Goal: Task Accomplishment & Management: Use online tool/utility

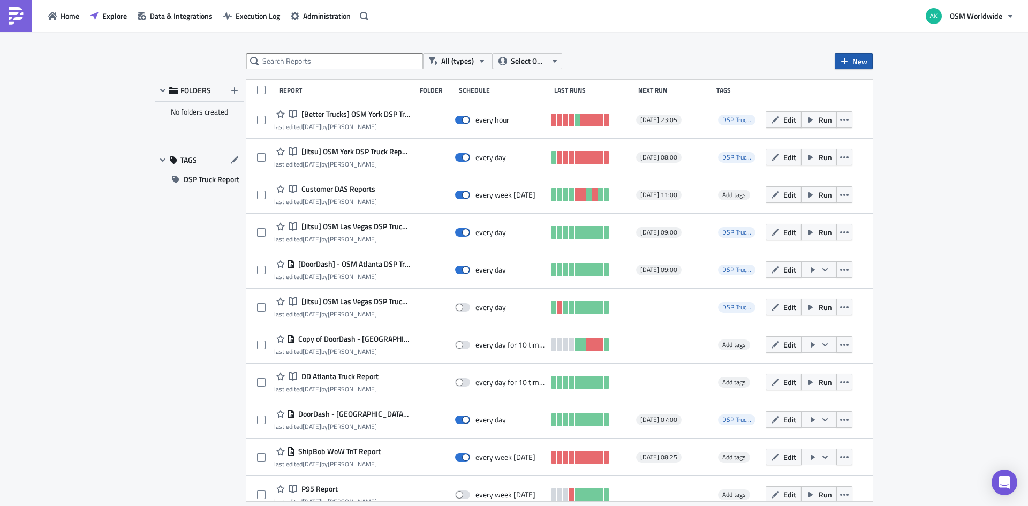
click at [850, 61] on button "New" at bounding box center [854, 61] width 38 height 16
click at [867, 87] on div "Report" at bounding box center [889, 87] width 71 height 11
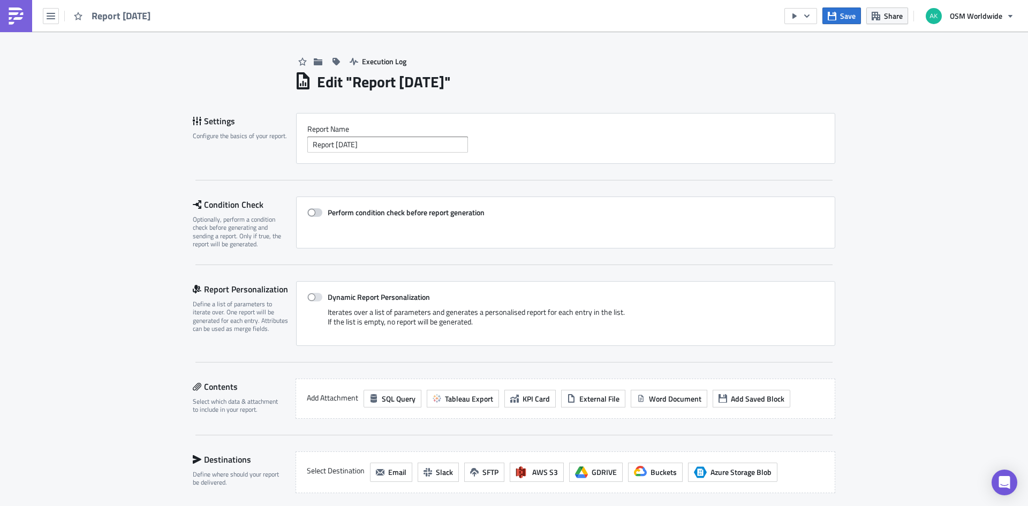
click at [307, 212] on span at bounding box center [314, 212] width 15 height 9
click at [310, 212] on input "Perform condition check before report generation" at bounding box center [313, 212] width 7 height 7
checkbox input "true"
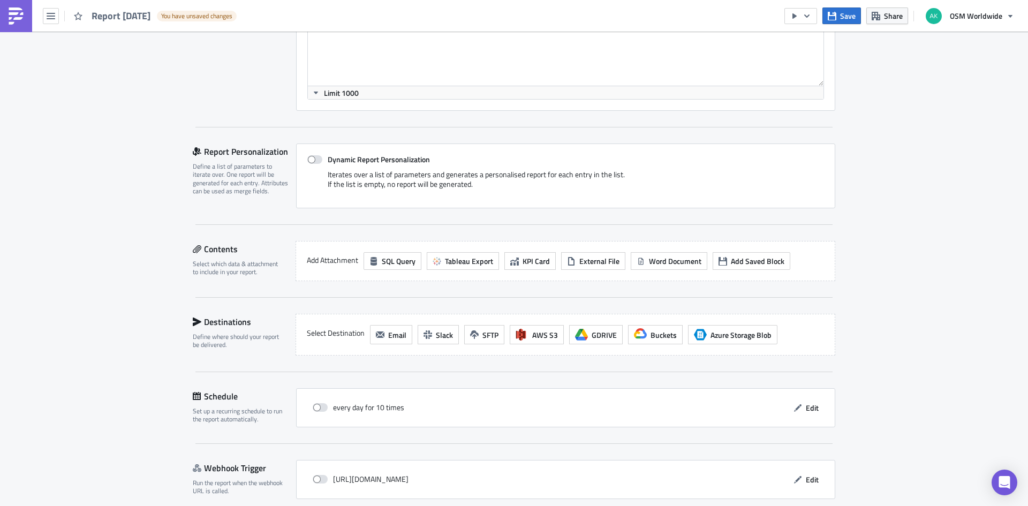
scroll to position [313, 0]
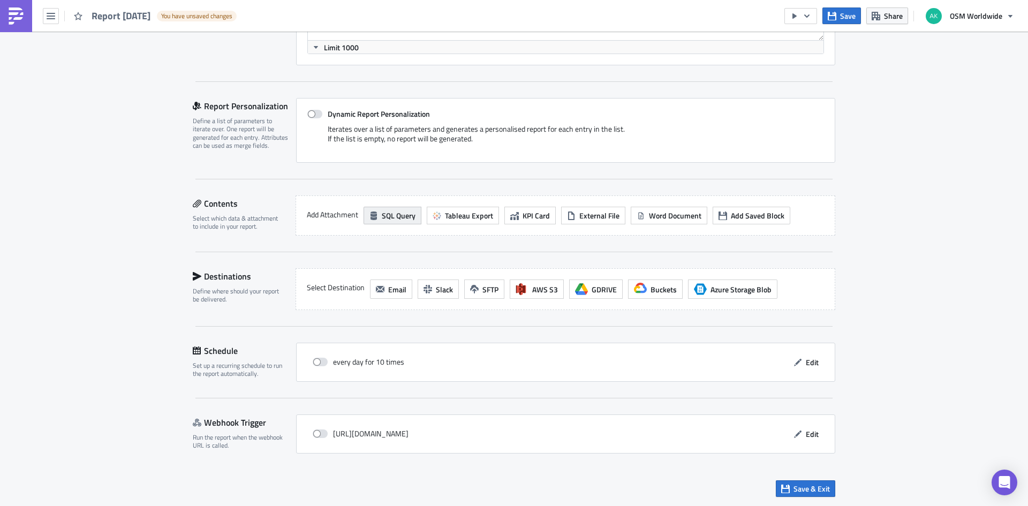
click at [399, 211] on span "SQL Query" at bounding box center [399, 215] width 34 height 11
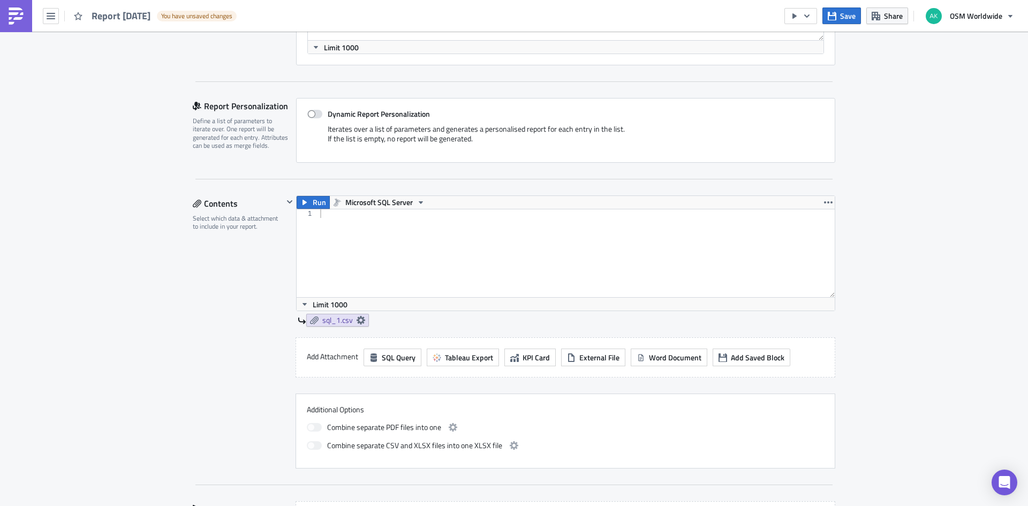
click at [355, 234] on div at bounding box center [576, 261] width 517 height 105
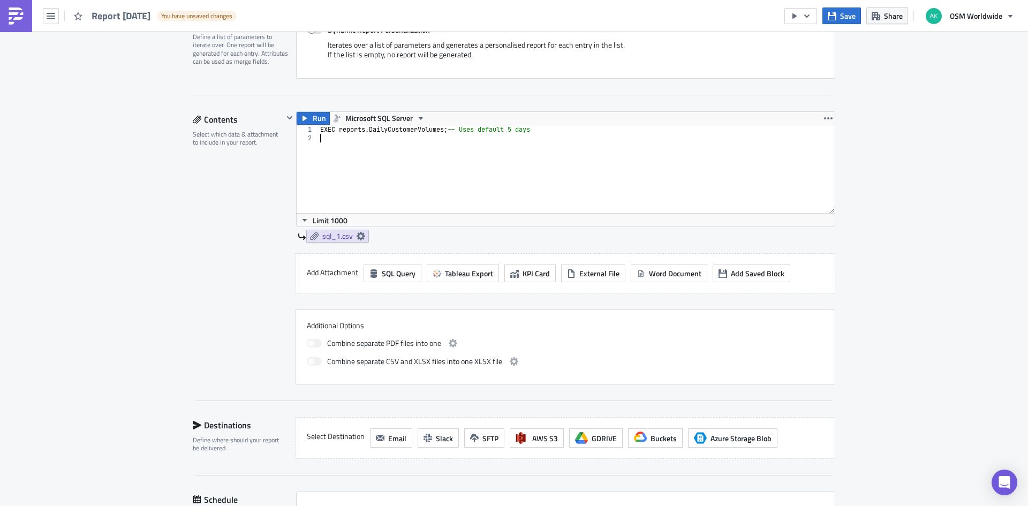
scroll to position [420, 0]
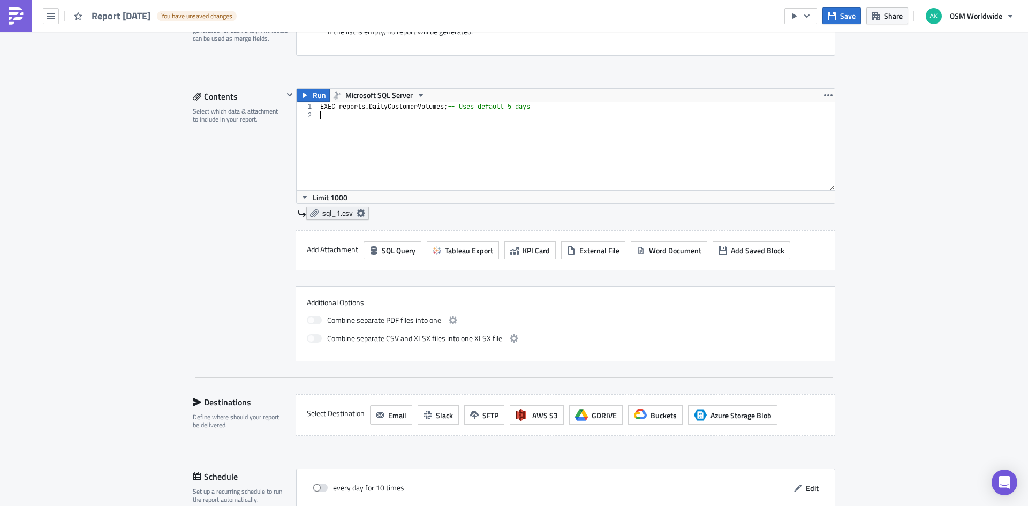
click at [334, 215] on span "sql_1.csv" at bounding box center [337, 213] width 31 height 10
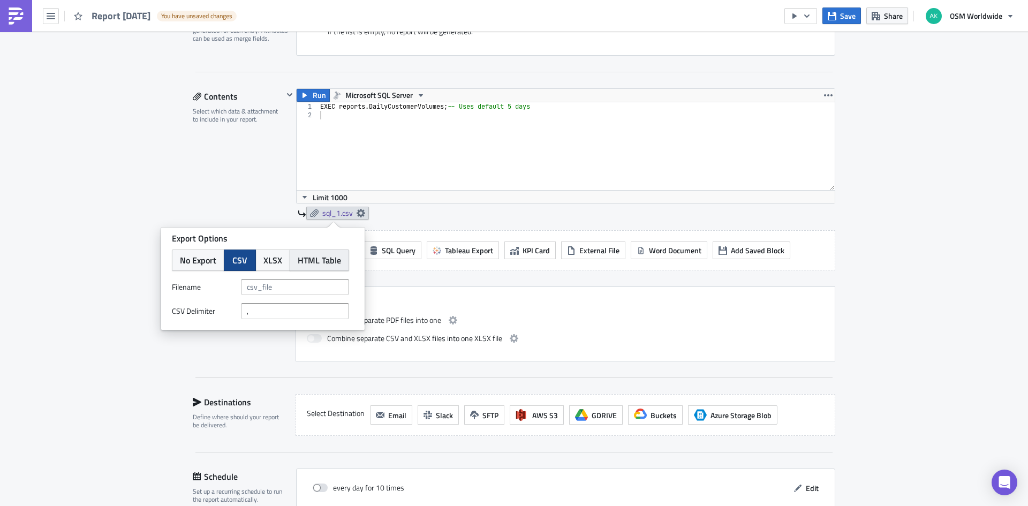
click at [320, 261] on span "HTML Table" at bounding box center [319, 260] width 43 height 13
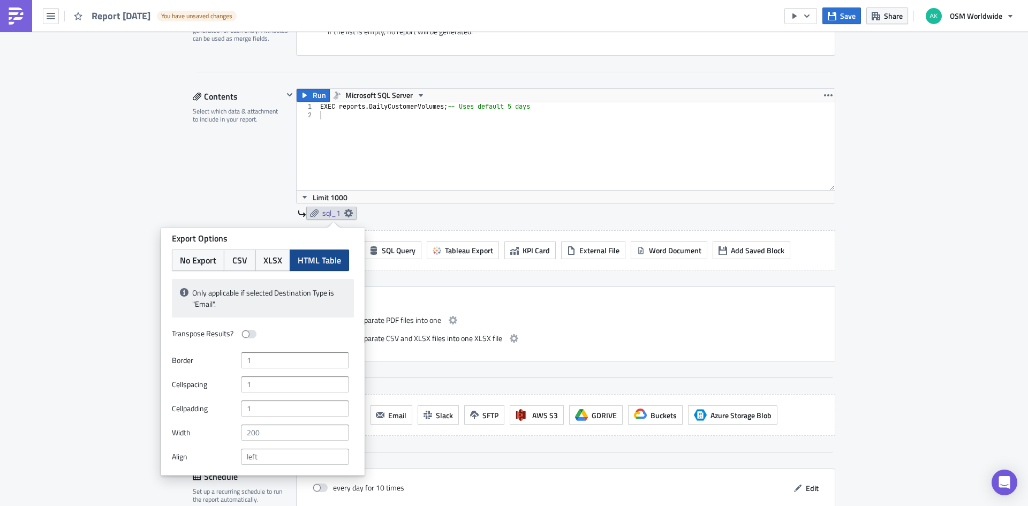
click at [402, 225] on div "Run Microsoft SQL Server 1 2 EXEC reports . DailyCustomerVolumes ; -- Uses defa…" at bounding box center [559, 159] width 552 height 142
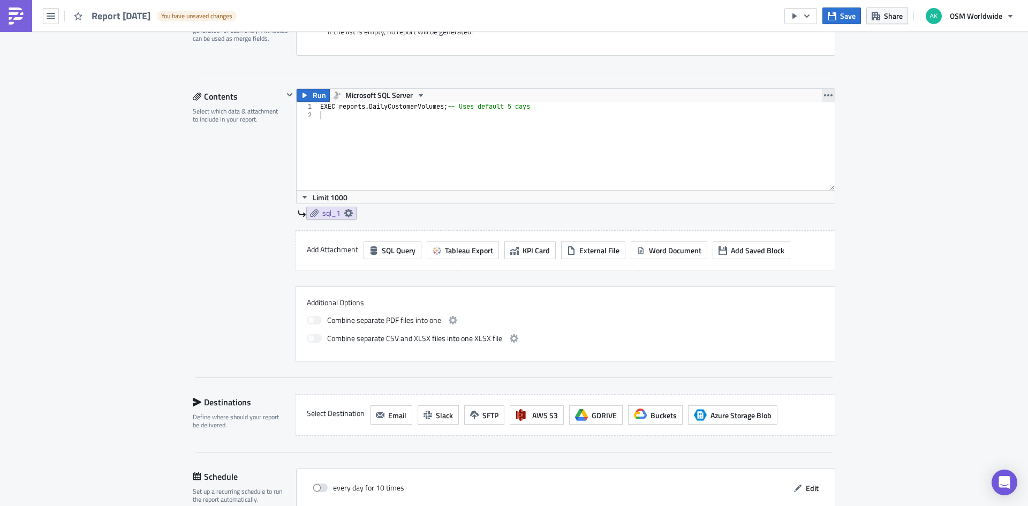
click at [824, 96] on icon "button" at bounding box center [828, 95] width 9 height 9
click at [817, 118] on div "Duplicate" at bounding box center [830, 120] width 71 height 11
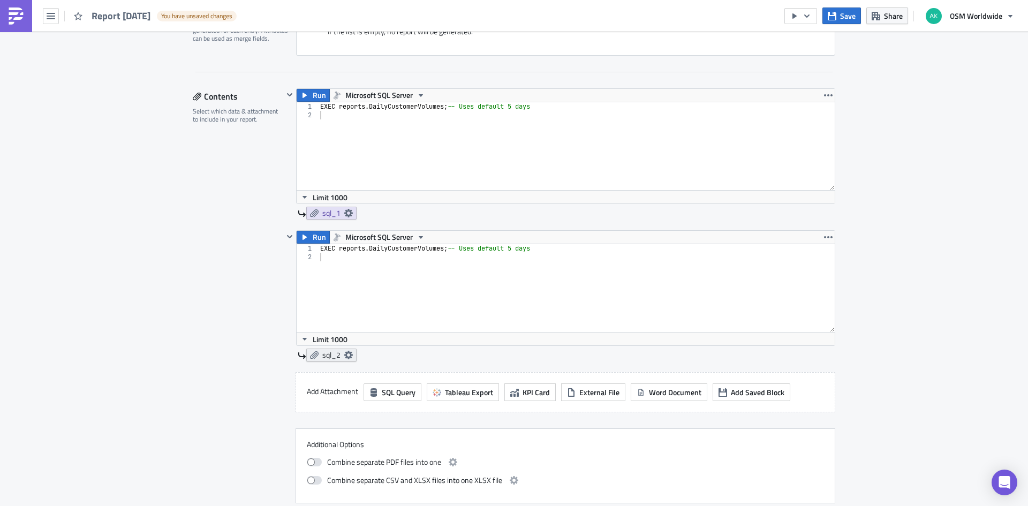
click at [312, 349] on link "sql_2" at bounding box center [331, 355] width 50 height 13
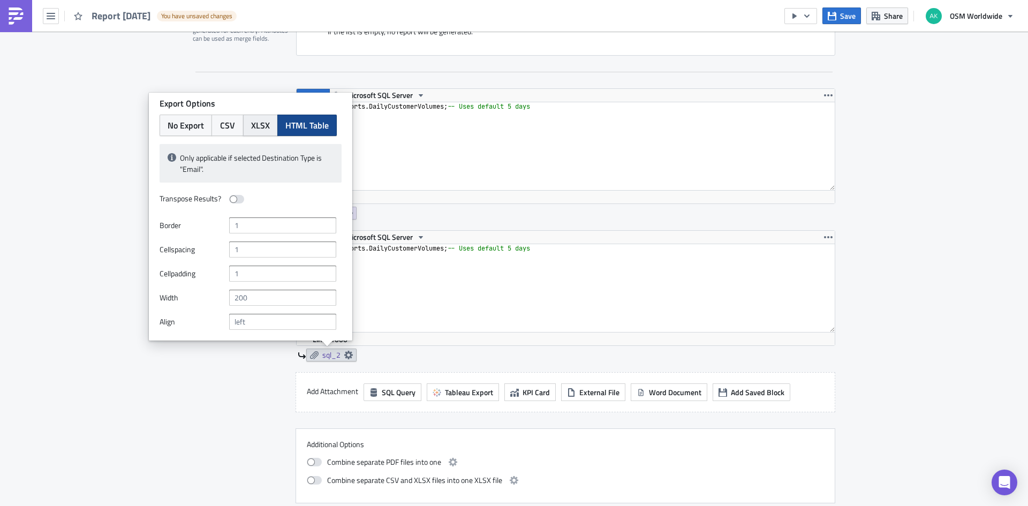
click at [266, 122] on span "XLSX" at bounding box center [260, 125] width 19 height 13
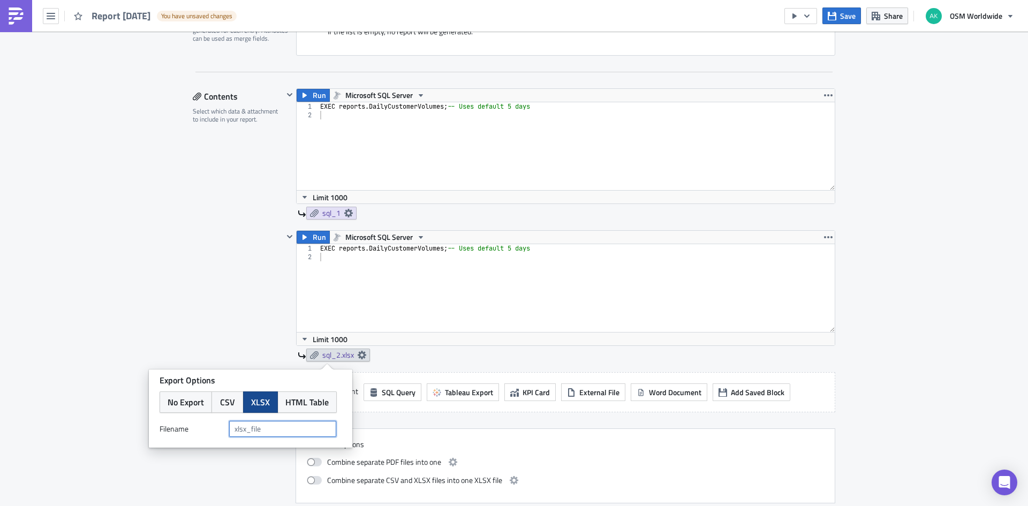
click at [239, 429] on input "text" at bounding box center [282, 429] width 107 height 16
click at [253, 427] on input "Couldbejitsu" at bounding box center [282, 429] width 107 height 16
type input "Couldbejitsu"
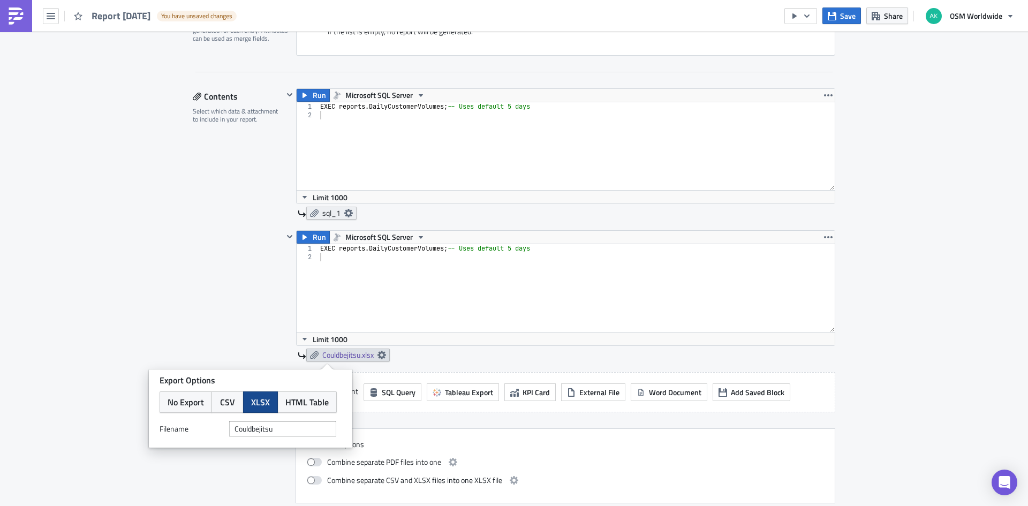
click at [322, 214] on span "sql_1" at bounding box center [331, 213] width 18 height 10
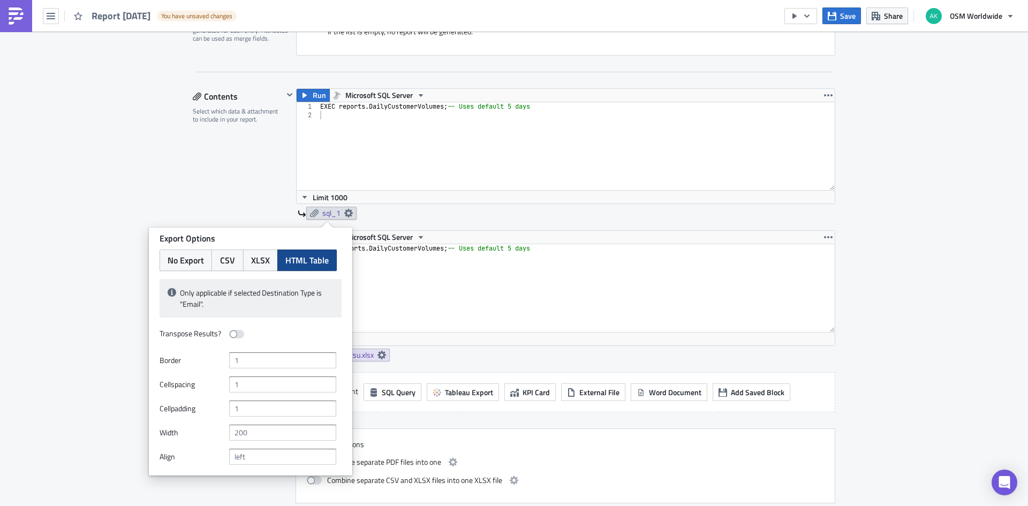
click at [257, 320] on div "Only applicable if selected Destination Type is "Email". Transpose Results? Bor…" at bounding box center [251, 372] width 182 height 186
click at [324, 217] on span "sql_1" at bounding box center [331, 213] width 18 height 10
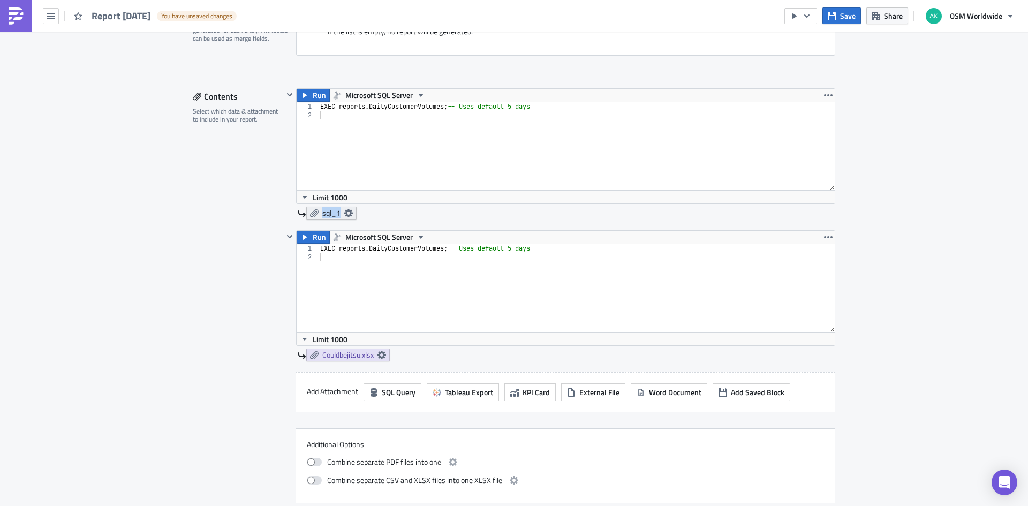
click at [324, 217] on span "sql_1" at bounding box center [331, 213] width 18 height 10
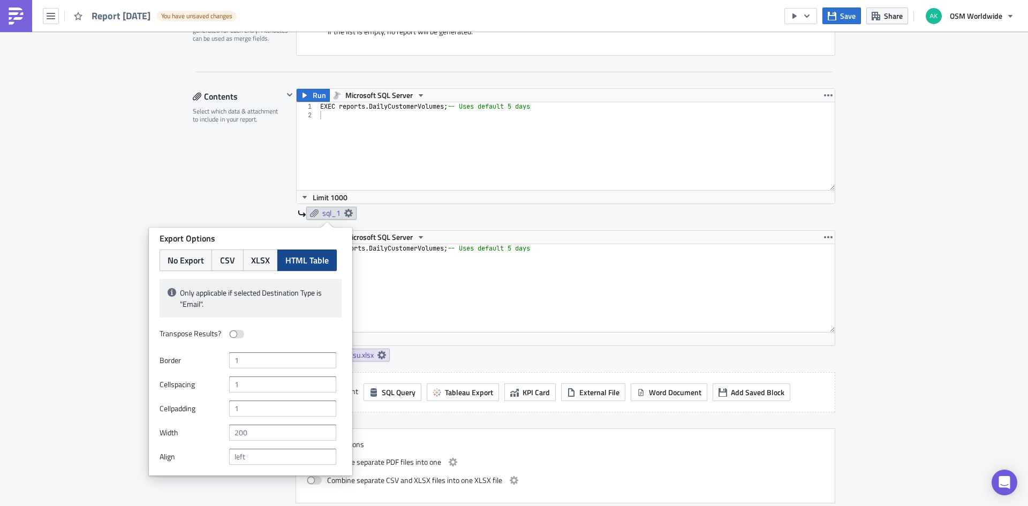
click at [194, 204] on div "Contents Select which data & attachment to include in your report." at bounding box center [238, 295] width 91 height 415
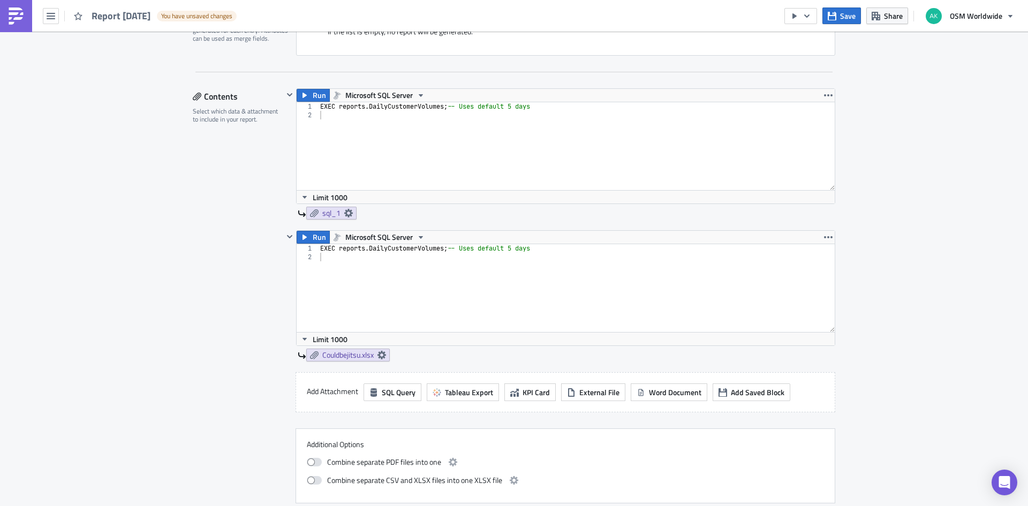
click at [211, 217] on div "Contents Select which data & attachment to include in your report." at bounding box center [238, 295] width 91 height 415
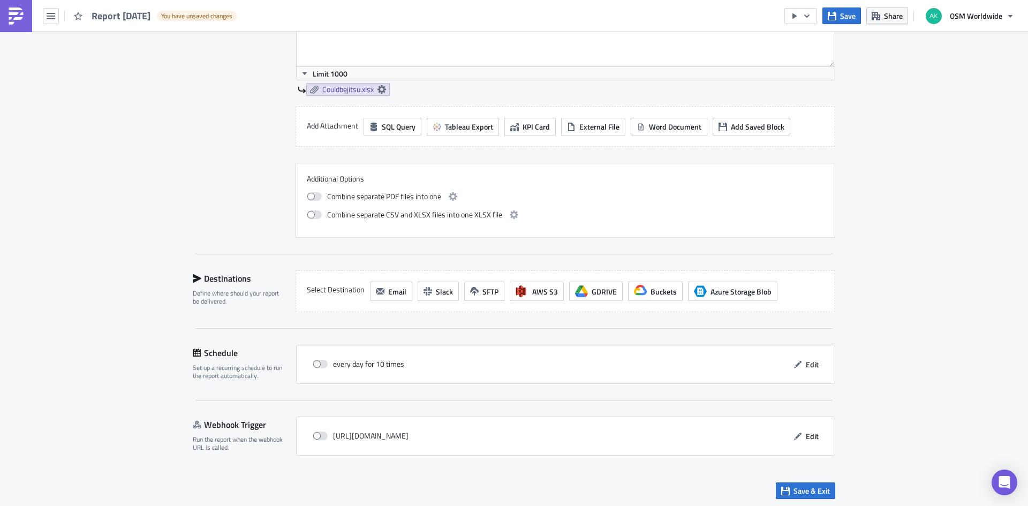
scroll to position [688, 0]
click at [797, 14] on icon "button" at bounding box center [795, 16] width 9 height 9
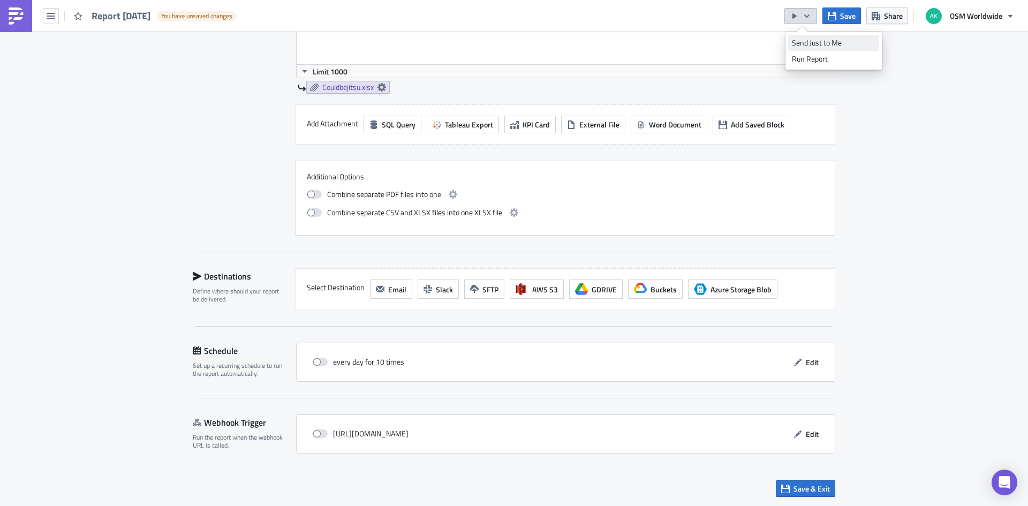
click at [821, 39] on div "Send Just to Me" at bounding box center [834, 42] width 84 height 11
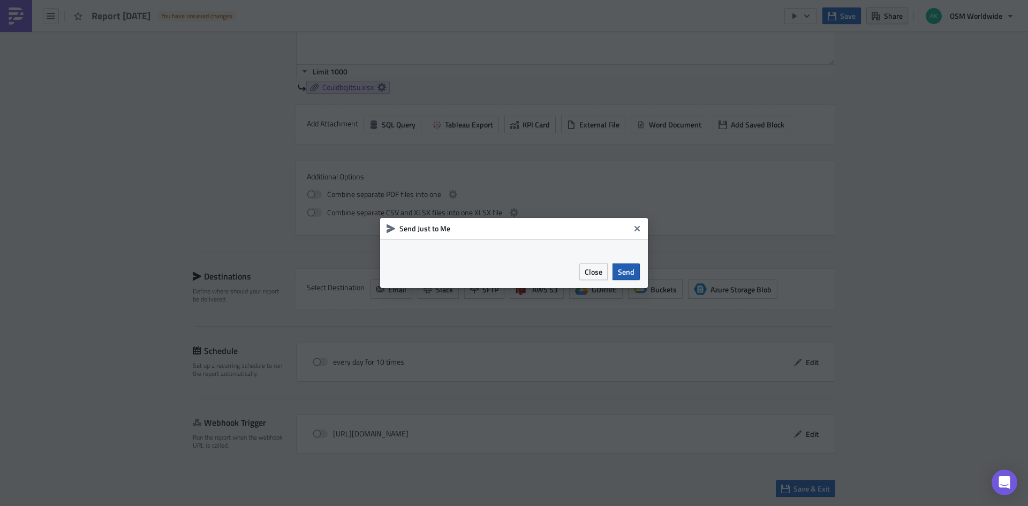
click at [630, 269] on span "Send" at bounding box center [626, 271] width 17 height 11
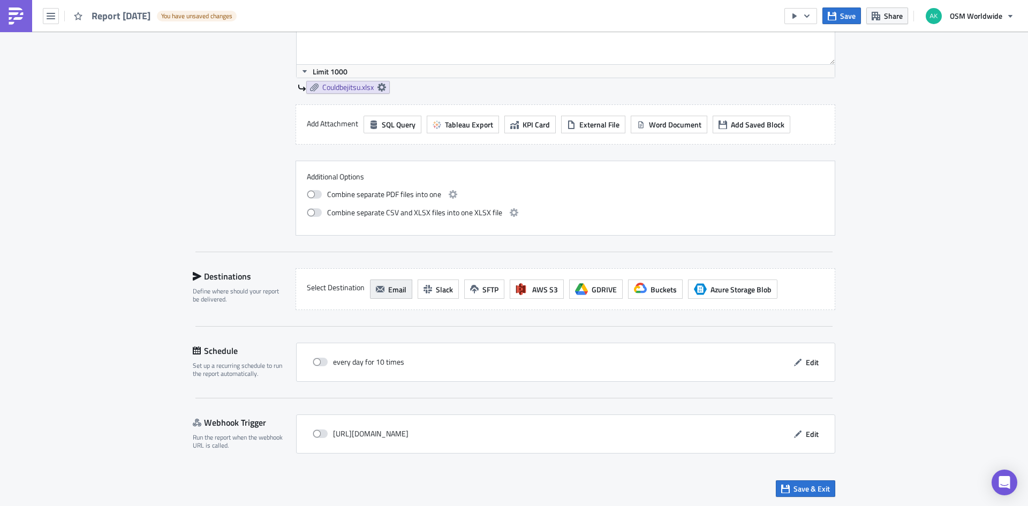
click at [388, 287] on span "Email" at bounding box center [397, 289] width 18 height 11
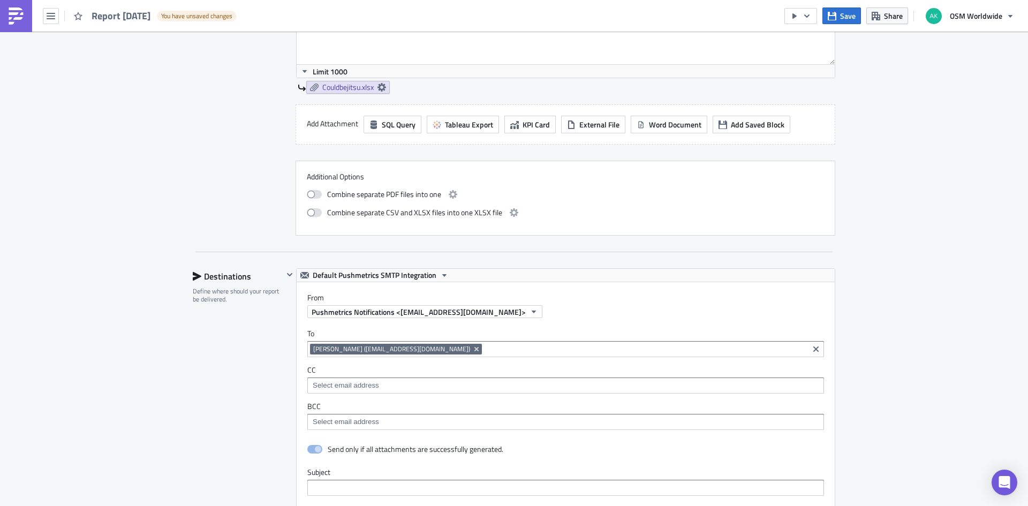
scroll to position [0, 0]
click at [377, 276] on span "Default Pushmetrics SMTP Integration" at bounding box center [375, 275] width 124 height 13
click at [369, 310] on div "BI Alert SMTP" at bounding box center [373, 308] width 122 height 11
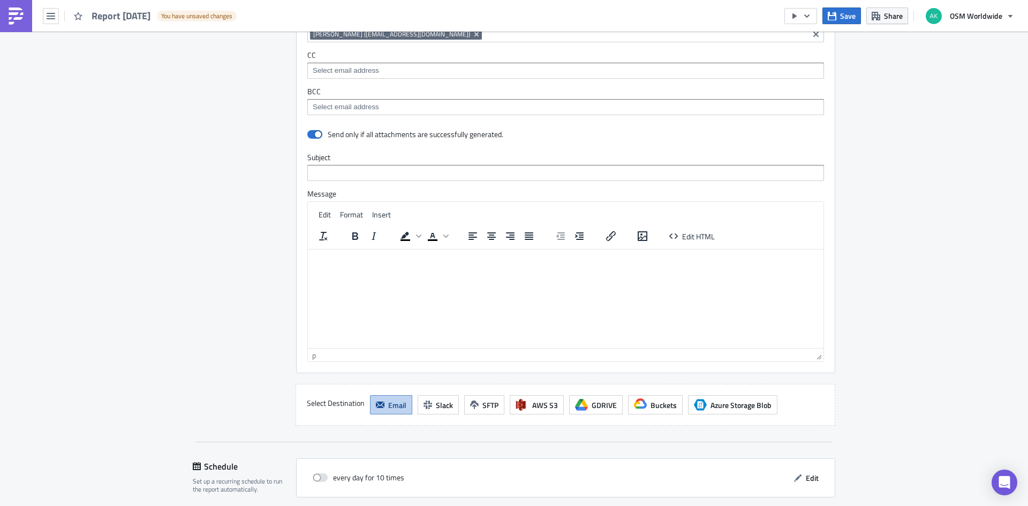
scroll to position [1118, 0]
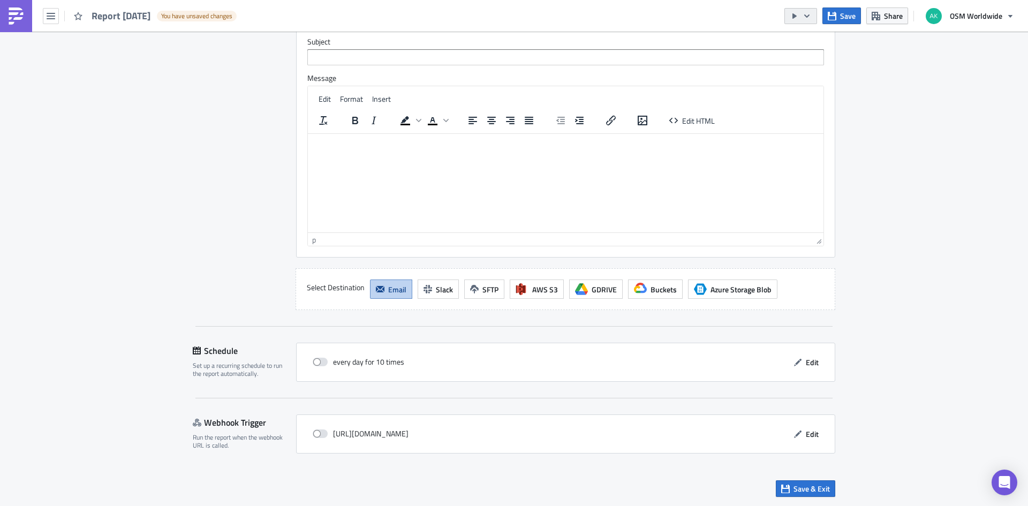
click at [797, 12] on icon "button" at bounding box center [795, 16] width 9 height 9
click at [814, 43] on div "Send Just to Me" at bounding box center [834, 42] width 84 height 11
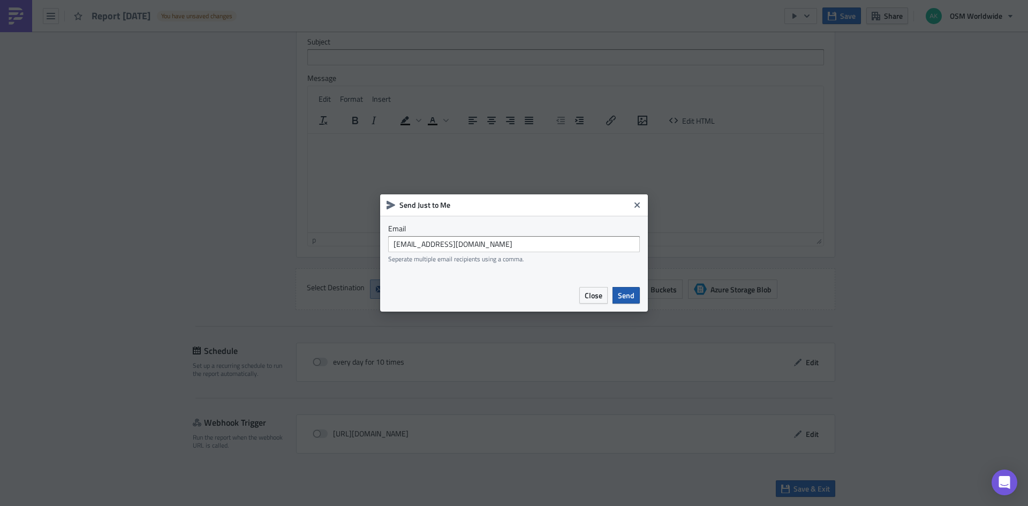
click at [618, 292] on button "Send" at bounding box center [626, 295] width 27 height 17
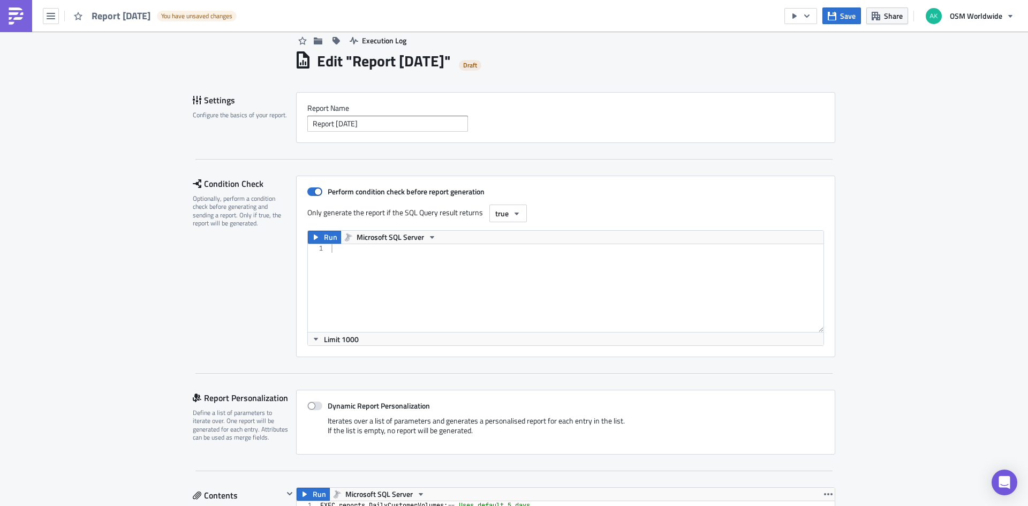
scroll to position [0, 0]
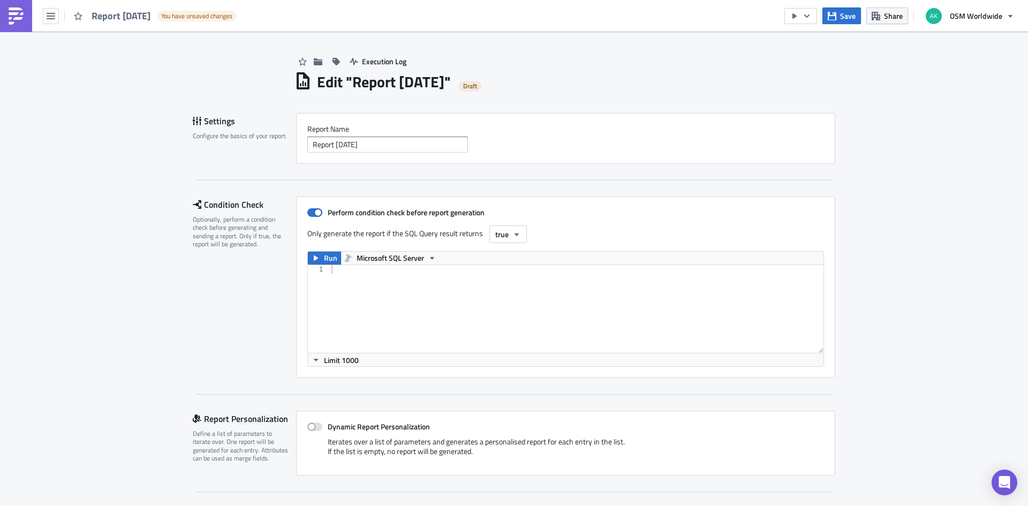
click at [444, 300] on div at bounding box center [576, 317] width 494 height 105
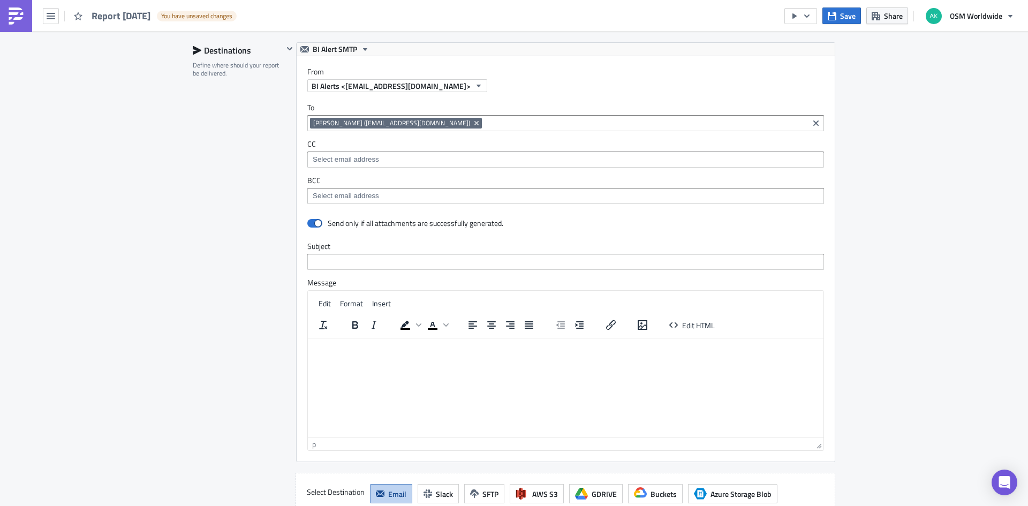
scroll to position [1118, 0]
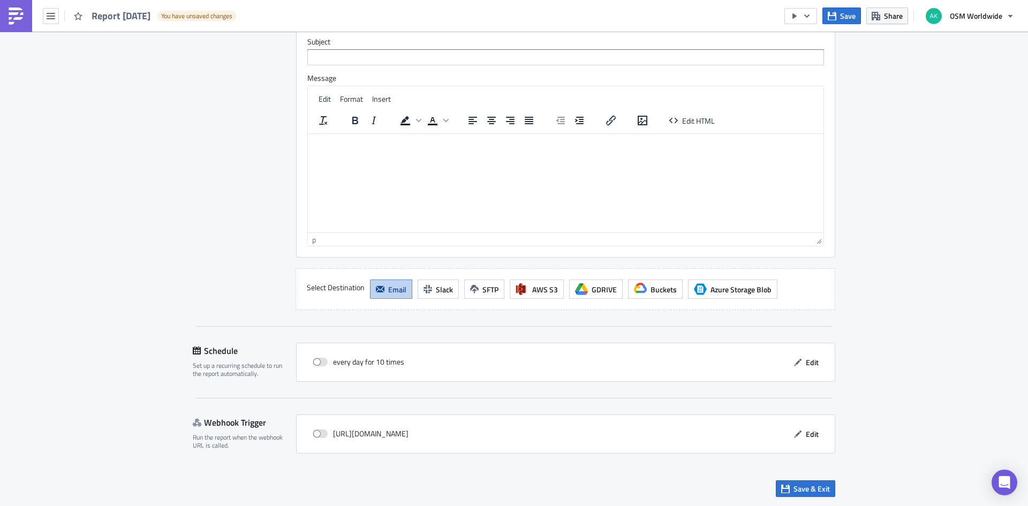
click at [350, 151] on html at bounding box center [566, 142] width 516 height 17
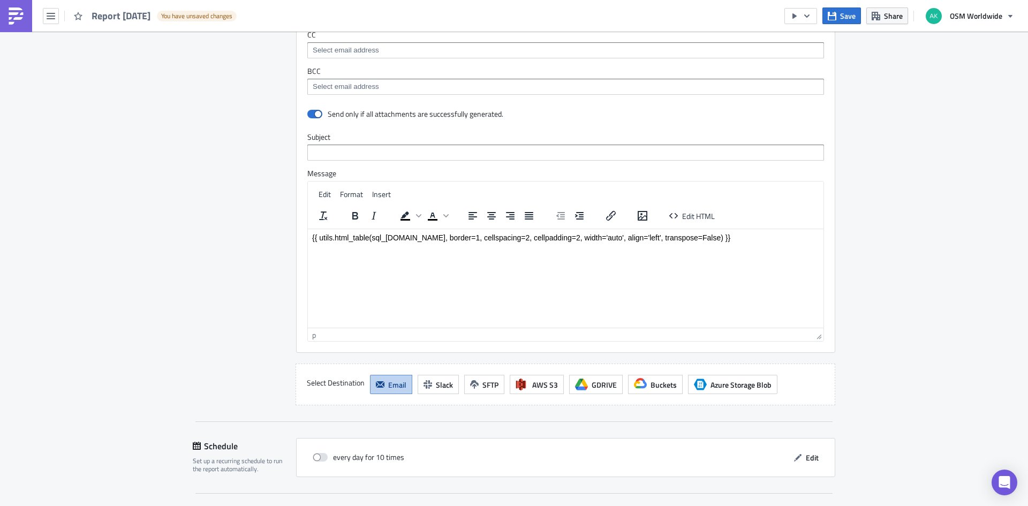
scroll to position [958, 0]
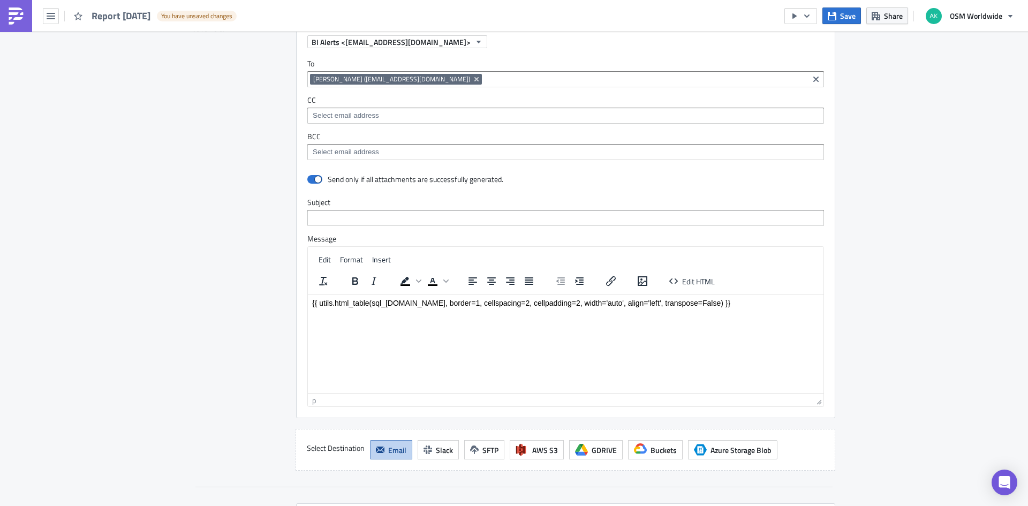
click at [420, 216] on input "text" at bounding box center [565, 218] width 517 height 16
type input "Could Be Jitsu Report"
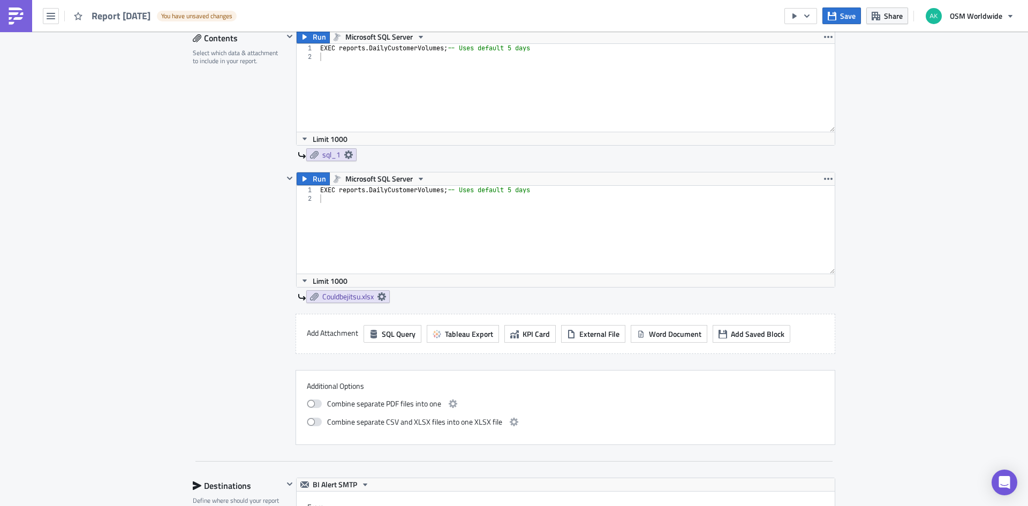
scroll to position [476, 0]
click at [835, 17] on icon "button" at bounding box center [832, 16] width 9 height 9
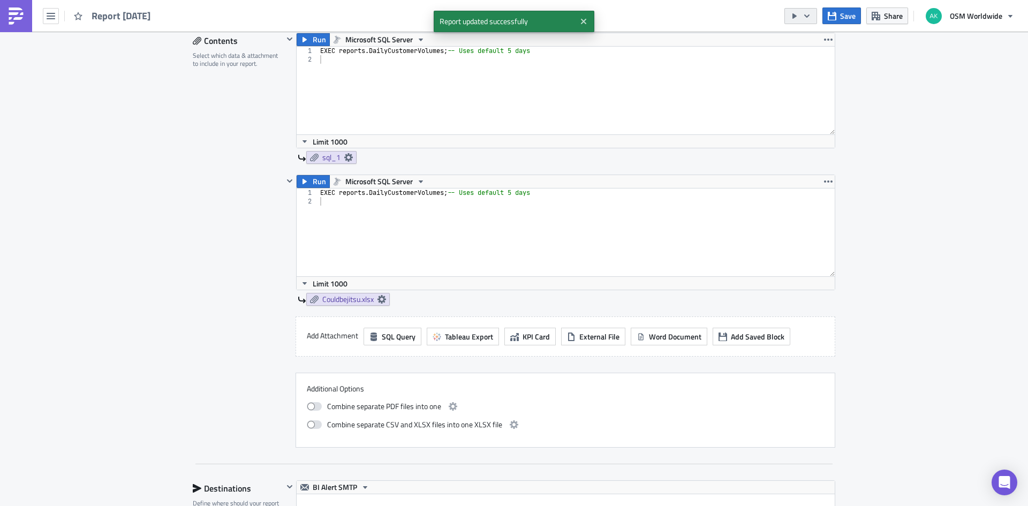
click at [792, 16] on icon "button" at bounding box center [795, 16] width 9 height 9
click at [803, 42] on div "Send Just to Me" at bounding box center [834, 42] width 84 height 11
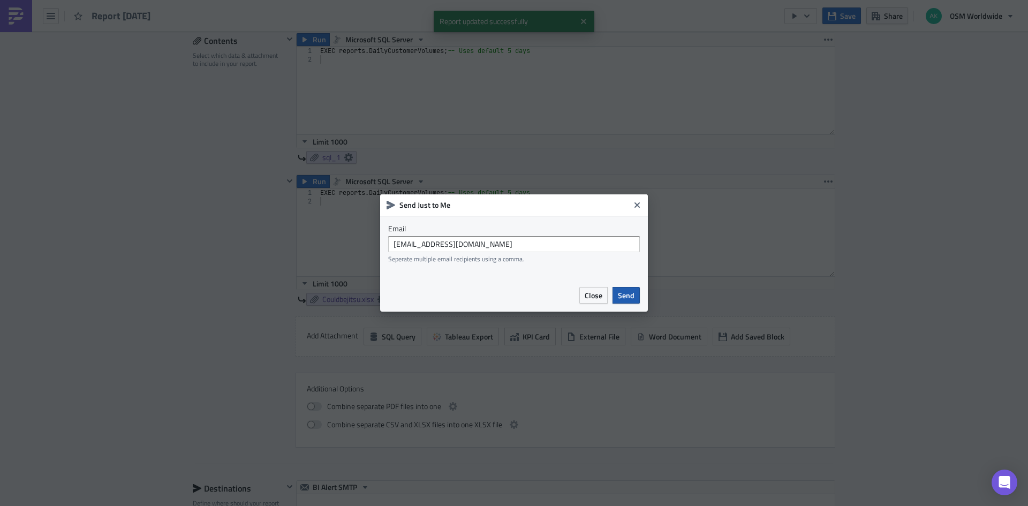
click at [638, 296] on button "Send" at bounding box center [626, 295] width 27 height 17
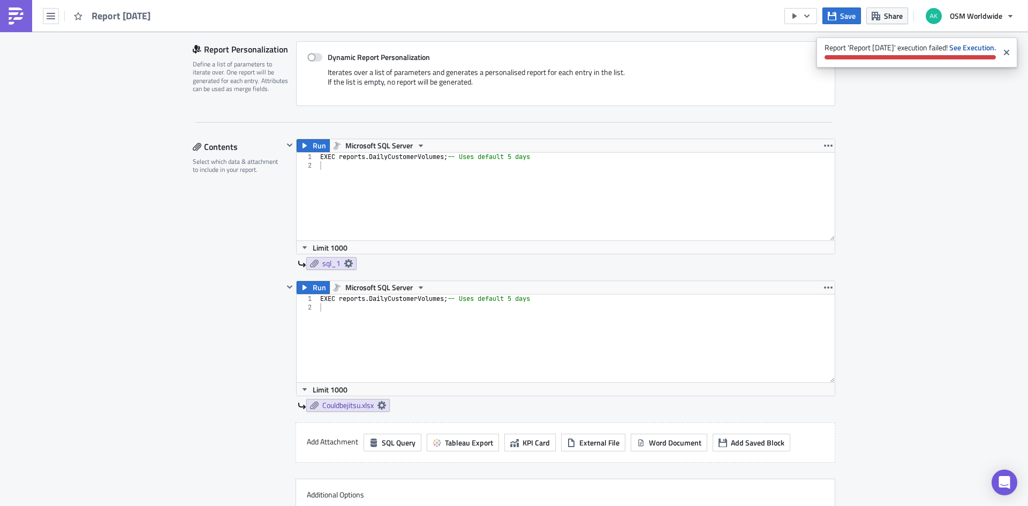
scroll to position [369, 0]
click at [978, 44] on strong "See Execution." at bounding box center [973, 47] width 47 height 11
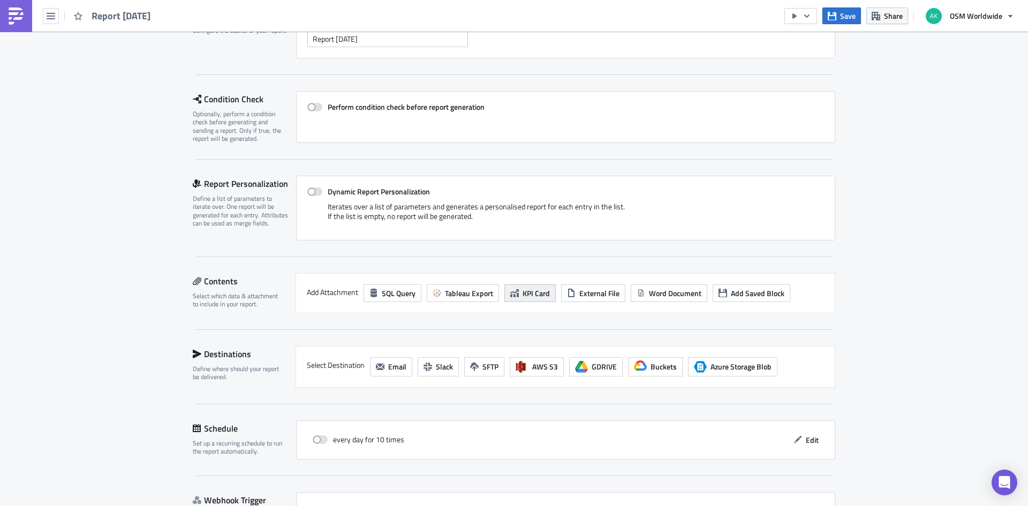
scroll to position [183, 0]
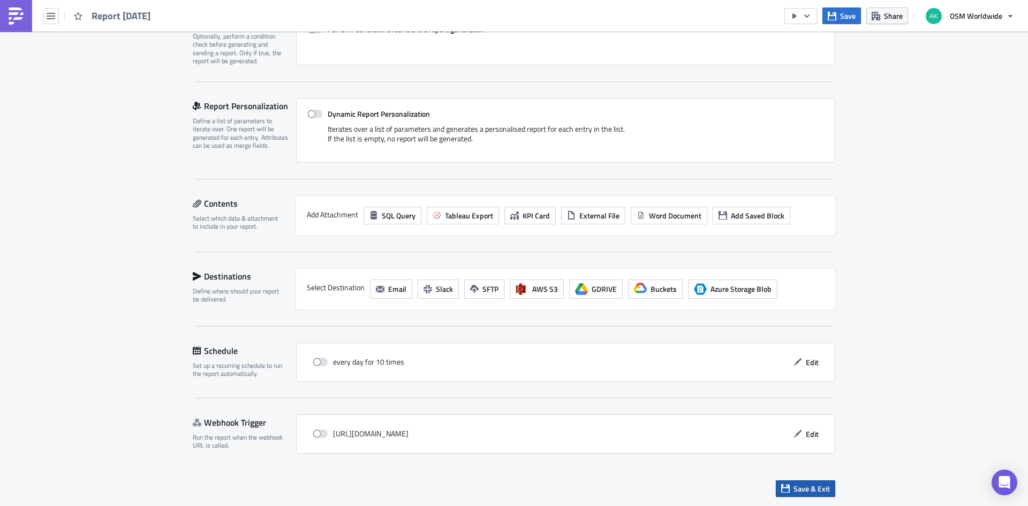
click at [793, 494] on button "Save & Exit" at bounding box center [805, 488] width 59 height 17
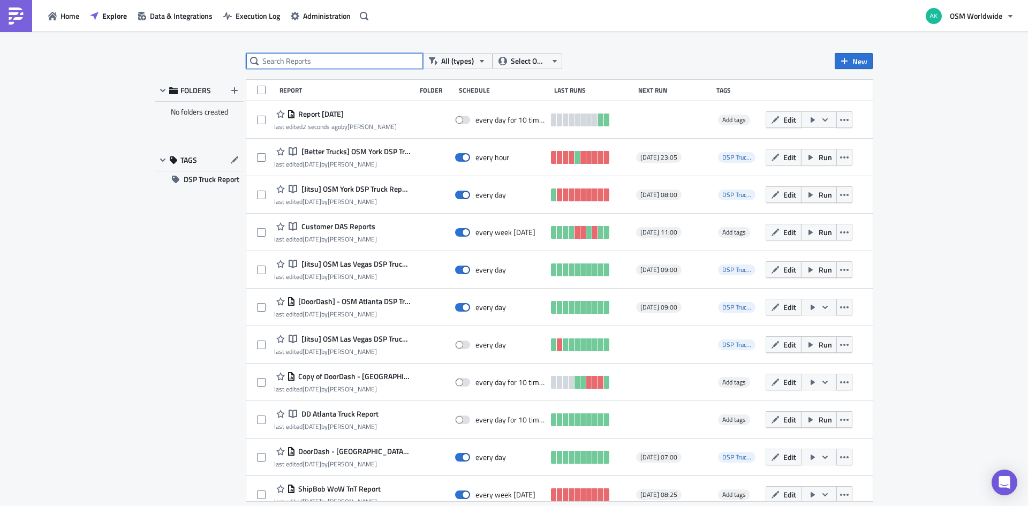
click at [322, 59] on input "text" at bounding box center [334, 61] width 177 height 16
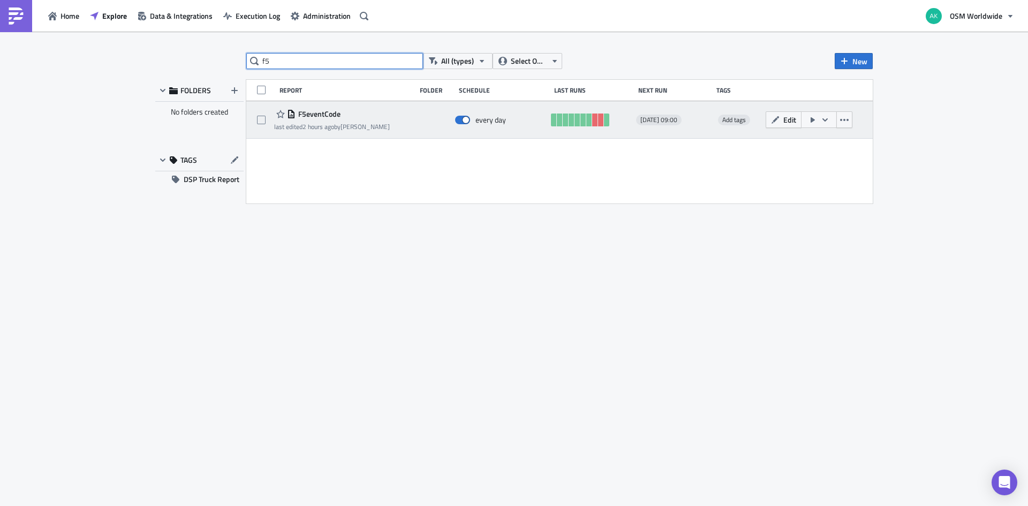
type input "f5"
click at [321, 116] on span "F5eventCode" at bounding box center [318, 114] width 45 height 10
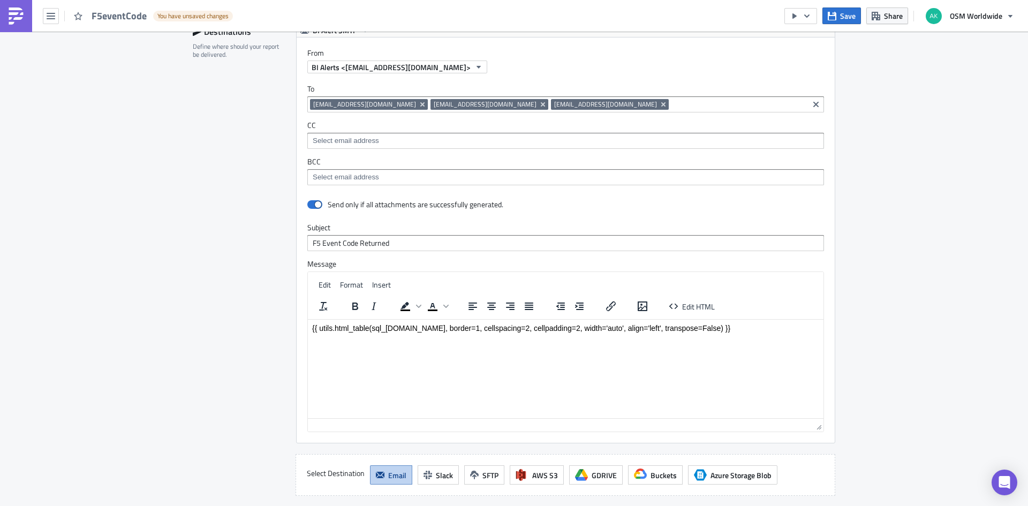
scroll to position [1393, 0]
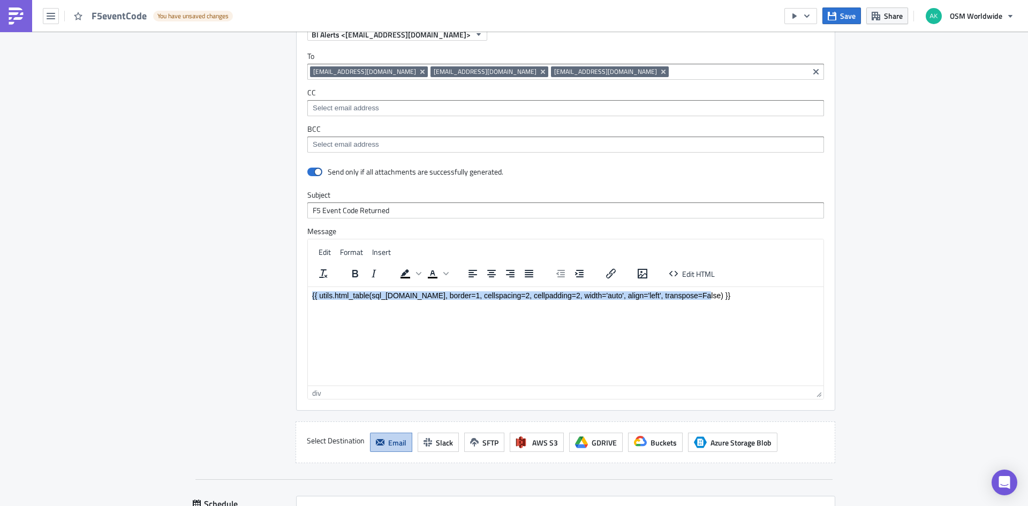
drag, startPoint x: 702, startPoint y: 296, endPoint x: 601, endPoint y: 566, distance: 288.1
click at [308, 287] on html "{{ utils.html_table(sql_[DOMAIN_NAME], border=1, cellspacing=2, cellpadding=2, …" at bounding box center [566, 300] width 516 height 26
copy div "{{ utils.html_table(sql_[DOMAIN_NAME], border=1, cellspacing=2, cellpadding=2, …"
click at [336, 313] on html "{{ utils.html_table(sql_[DOMAIN_NAME], border=1, cellspacing=2, cellpadding=2, …" at bounding box center [566, 300] width 516 height 26
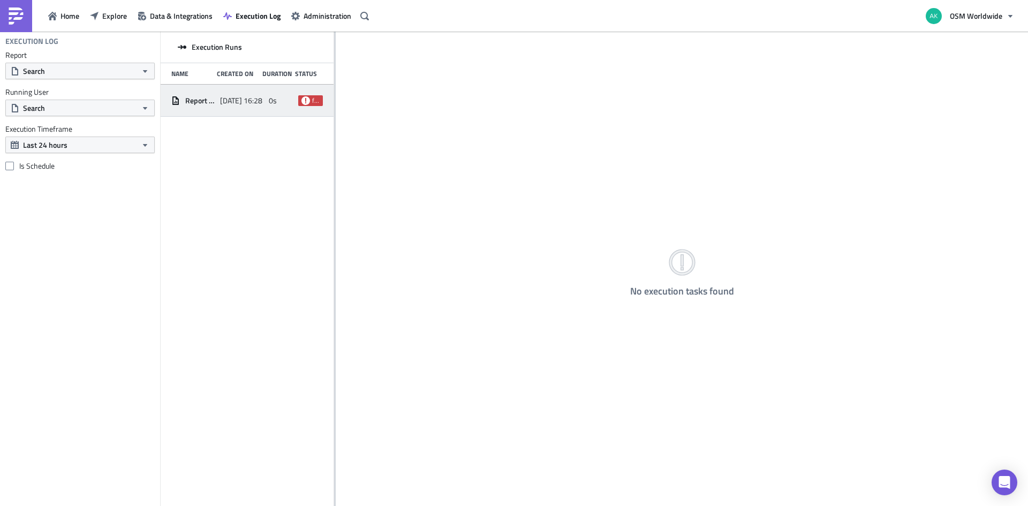
click at [289, 99] on div "0s" at bounding box center [281, 100] width 25 height 19
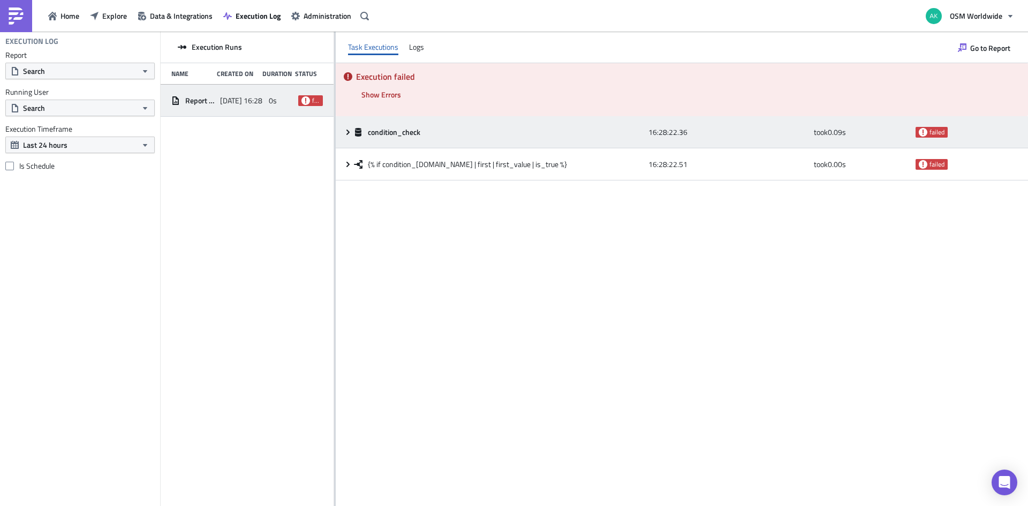
click at [459, 127] on div "condition_check" at bounding box center [498, 132] width 289 height 10
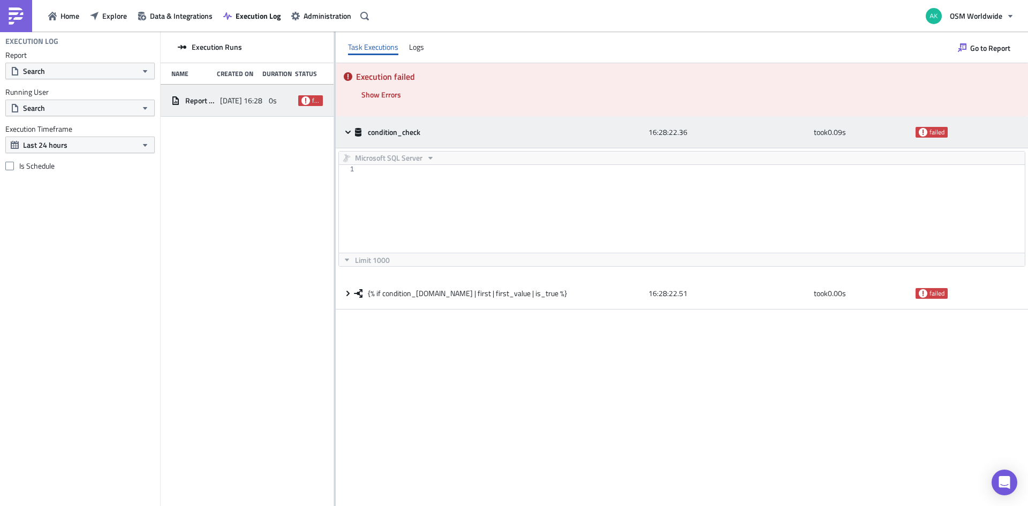
click at [459, 127] on div "condition_check" at bounding box center [498, 132] width 289 height 10
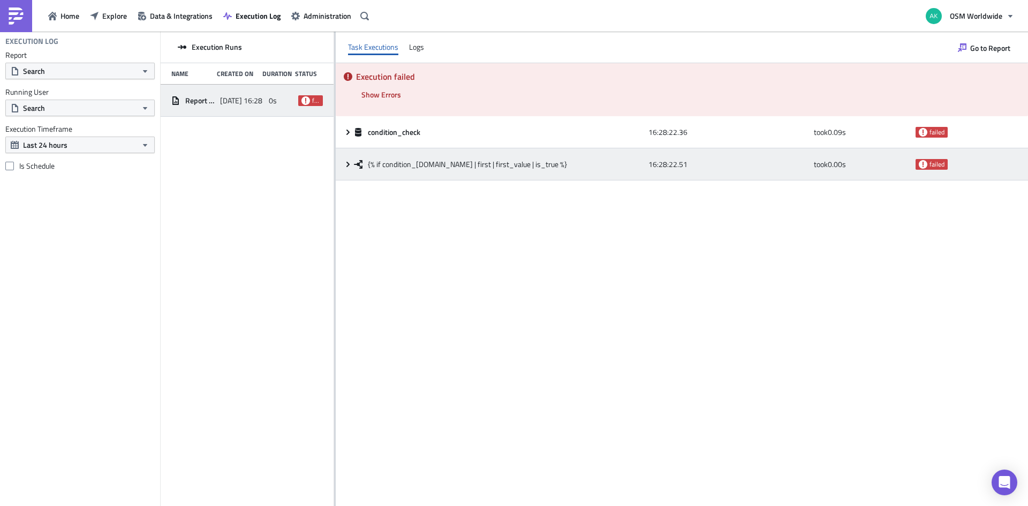
click at [434, 161] on span "{% if condition_[DOMAIN_NAME] | first | first_value | is_true %}" at bounding box center [467, 165] width 199 height 10
click at [438, 168] on span "{% if condition_[DOMAIN_NAME] | first | first_value | is_true %}" at bounding box center [467, 165] width 199 height 10
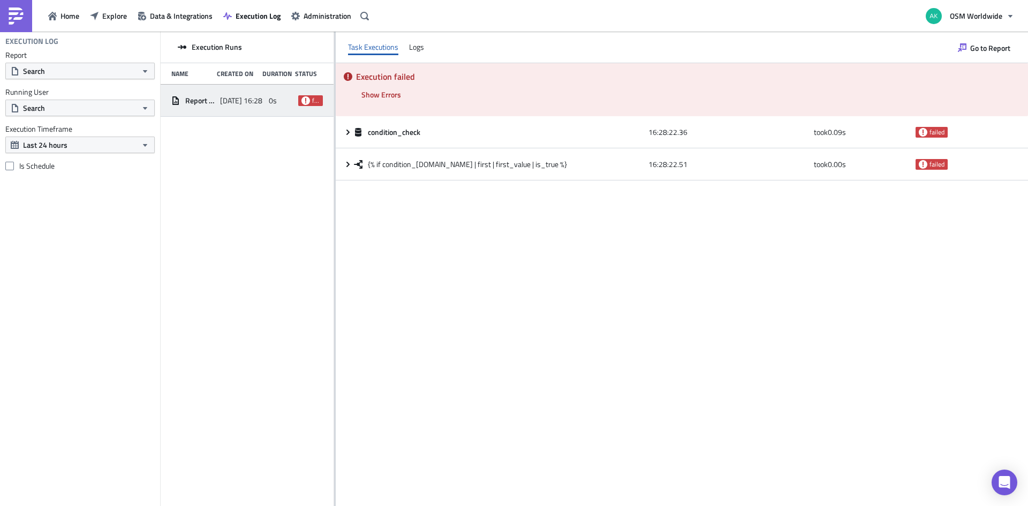
click at [182, 98] on div "Report [DATE]" at bounding box center [192, 101] width 43 height 10
click at [1002, 50] on span "Go to Report" at bounding box center [991, 47] width 40 height 11
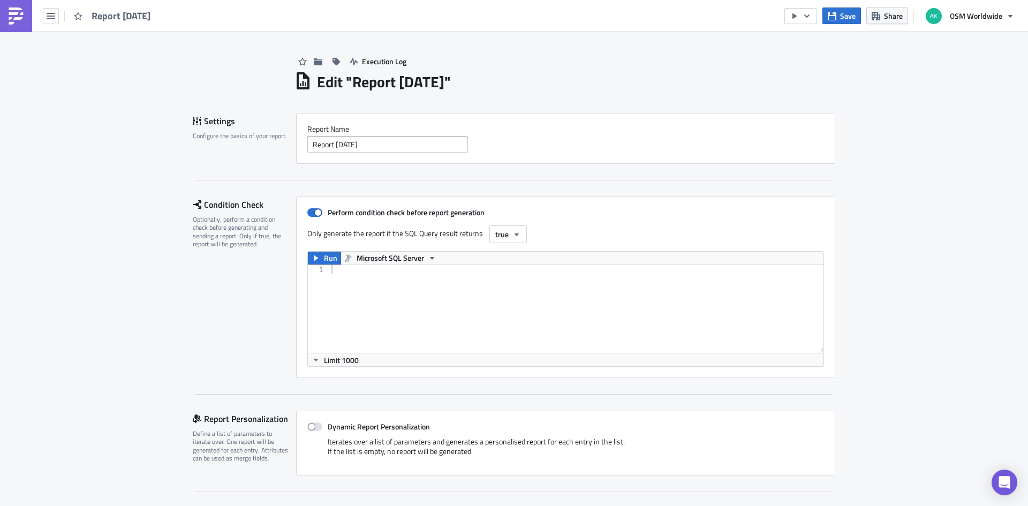
click at [368, 85] on h1 "Edit " Report 2025-10-08 "" at bounding box center [384, 81] width 134 height 19
click at [369, 148] on input "Report [DATE]" at bounding box center [387, 145] width 161 height 16
click at [369, 147] on input "Report [DATE]" at bounding box center [387, 145] width 161 height 16
type input "Could Be Jitsu Report"
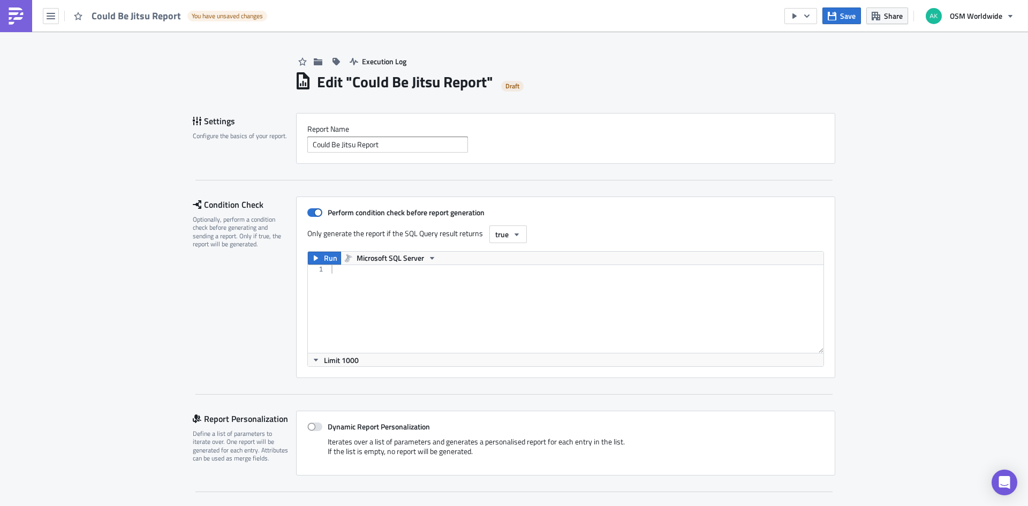
click at [472, 157] on div "Report Nam﻿e Could Be Jitsu Report" at bounding box center [565, 138] width 539 height 51
click at [380, 294] on div at bounding box center [576, 317] width 494 height 105
click at [311, 216] on span at bounding box center [314, 212] width 15 height 9
click at [311, 216] on input "Perform condition check before report generation" at bounding box center [313, 212] width 7 height 7
checkbox input "false"
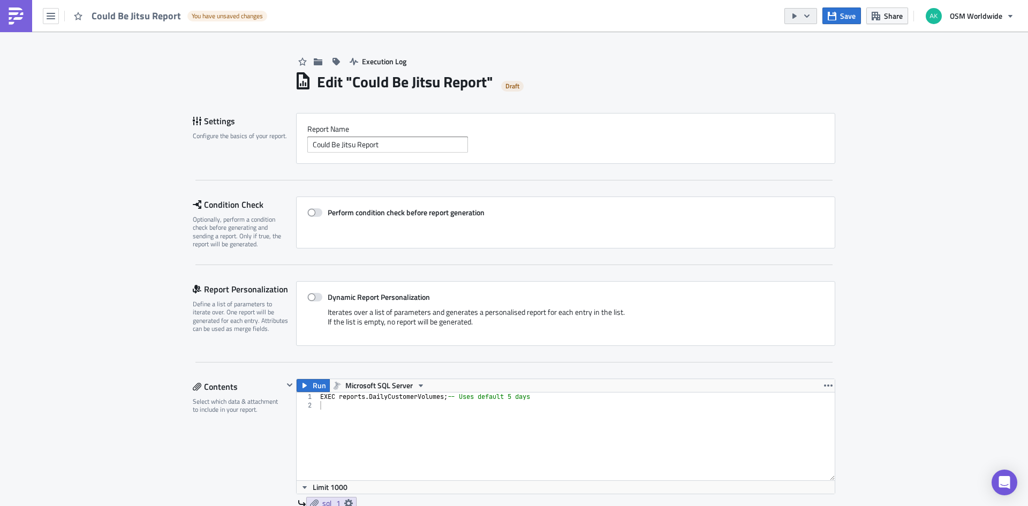
click at [799, 14] on icon "button" at bounding box center [795, 16] width 9 height 9
click at [803, 41] on div "Send Just to Me" at bounding box center [834, 42] width 84 height 11
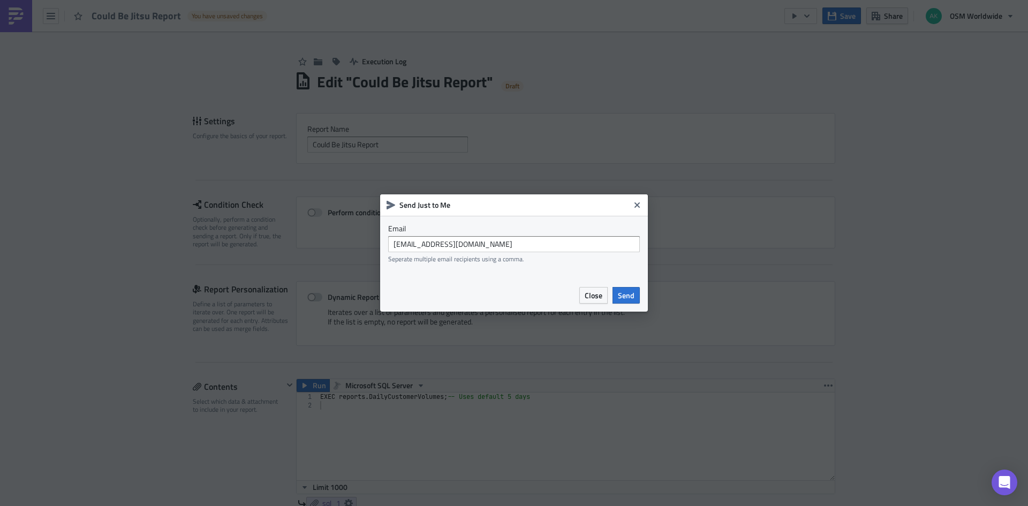
click at [637, 296] on button "Send" at bounding box center [626, 295] width 27 height 17
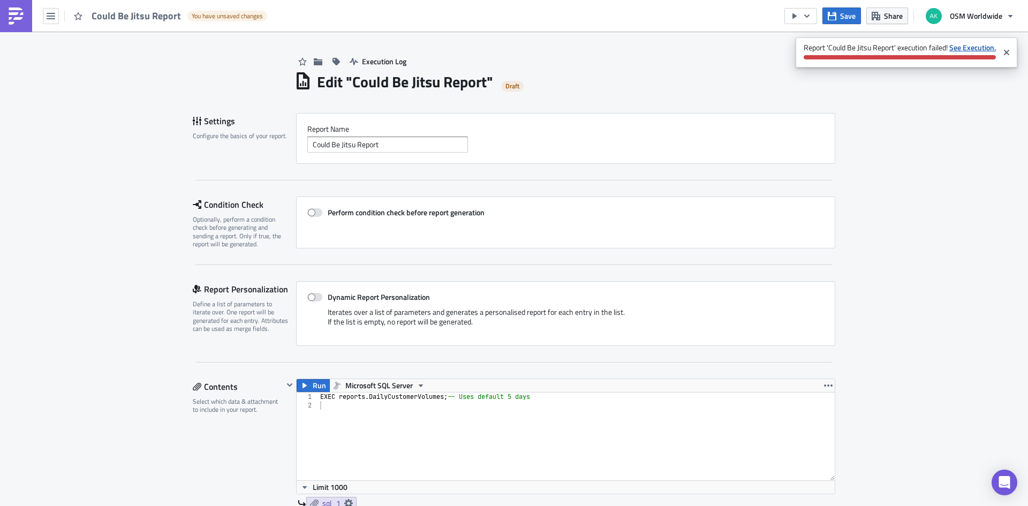
click at [977, 43] on strong "See Execution." at bounding box center [973, 47] width 47 height 11
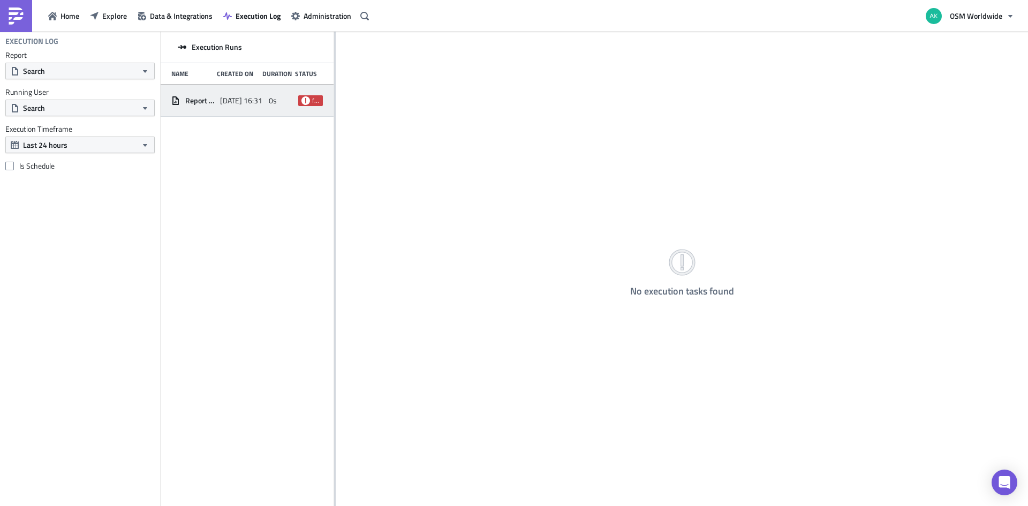
click at [222, 113] on div "Report 2025-10-08 2025-10-08 16:31 0s failed" at bounding box center [247, 101] width 173 height 32
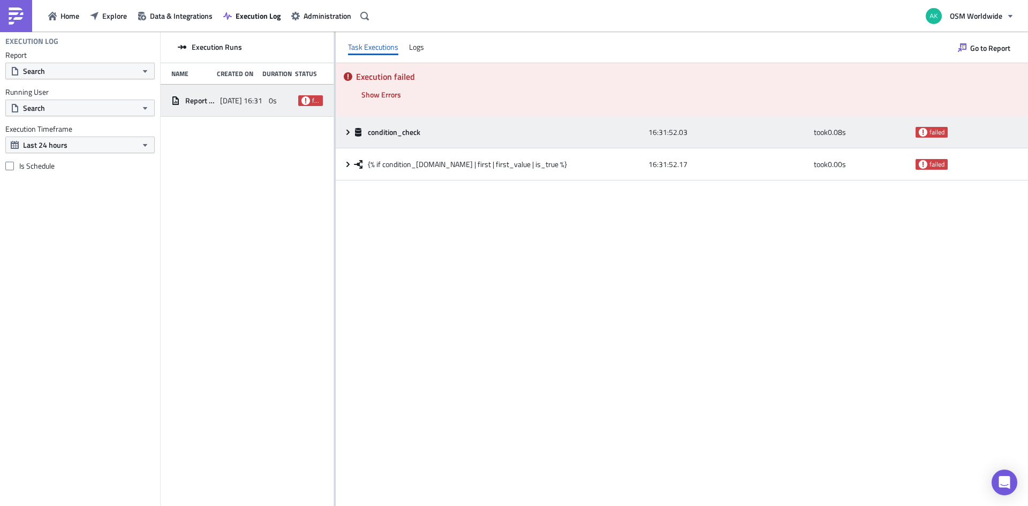
click at [588, 144] on div "condition_check 16:31:52.03 took 0.08 s failed" at bounding box center [682, 132] width 693 height 32
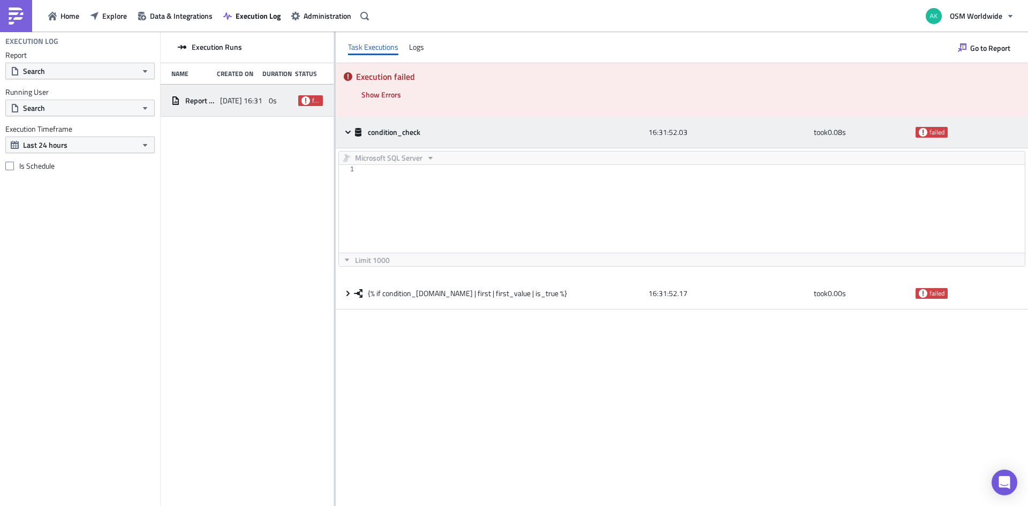
click at [589, 141] on div "condition_check" at bounding box center [498, 132] width 289 height 19
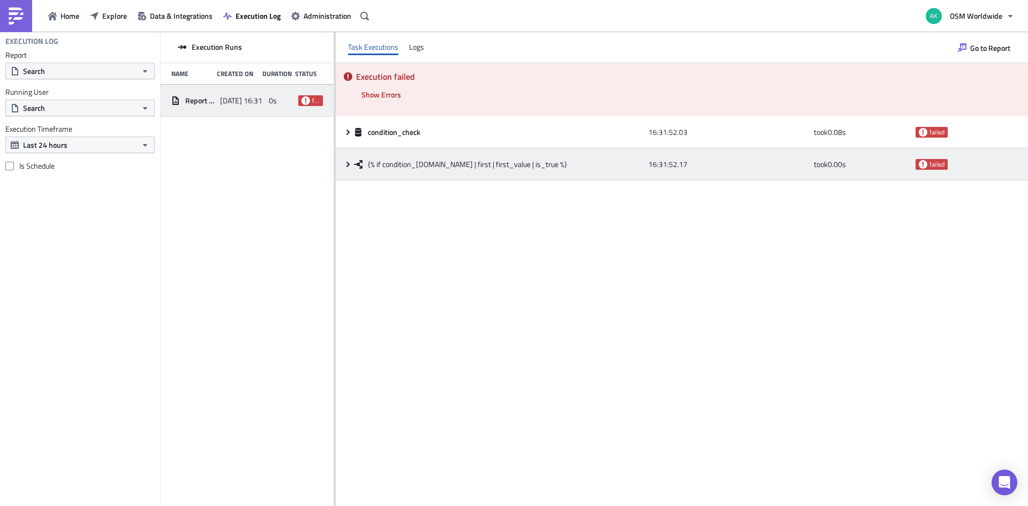
click at [408, 166] on span "{% if condition_check.data | first | first_value | is_true %}" at bounding box center [467, 165] width 199 height 10
click at [399, 167] on span "{% if condition_check.data | first | first_value | is_true %}" at bounding box center [467, 165] width 199 height 10
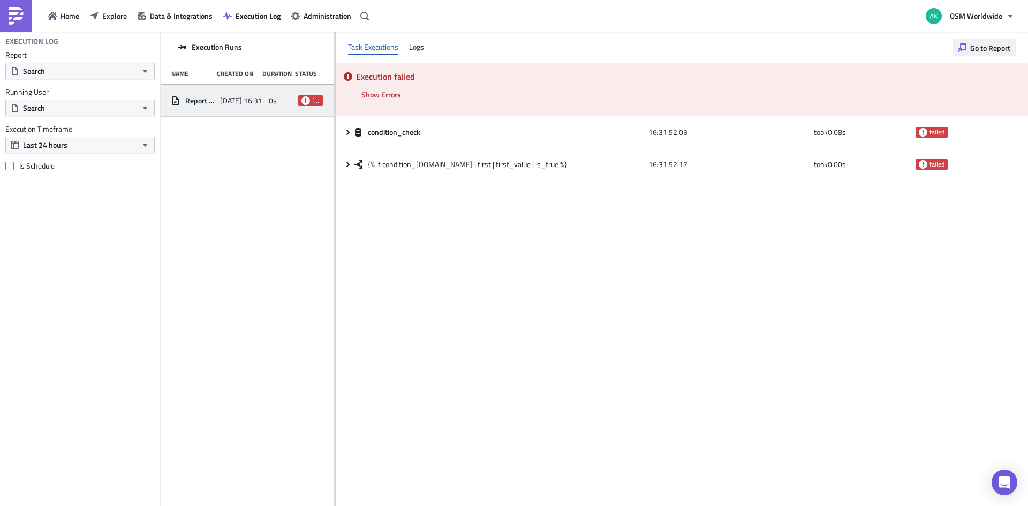
click at [988, 42] on span "Go to Report" at bounding box center [991, 47] width 40 height 11
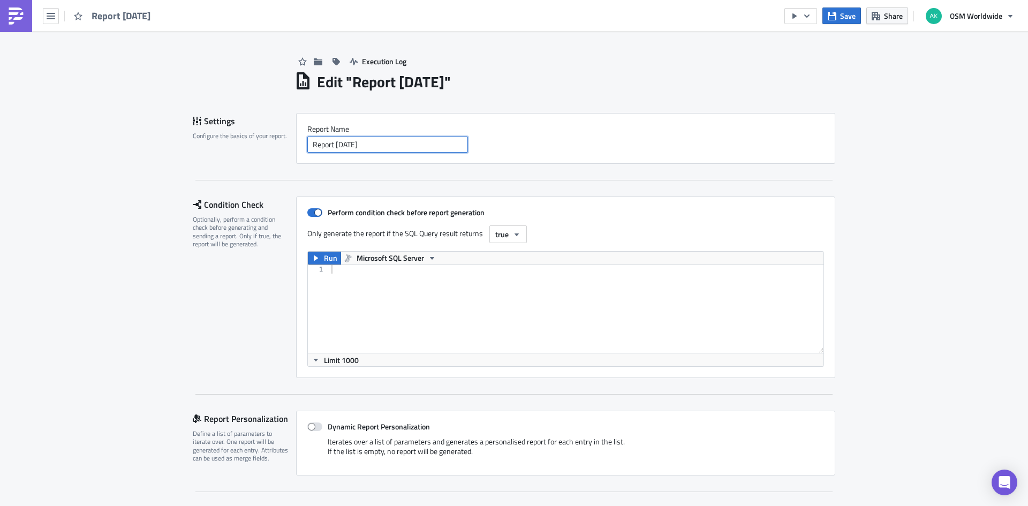
drag, startPoint x: 400, startPoint y: 144, endPoint x: 302, endPoint y: 151, distance: 98.3
click at [302, 151] on div "Report Nam﻿e Report 2025-10-08" at bounding box center [565, 138] width 539 height 51
type input "Could Be Jitsu Report"
click at [307, 215] on span at bounding box center [314, 212] width 15 height 9
click at [310, 215] on input "Perform condition check before report generation" at bounding box center [313, 212] width 7 height 7
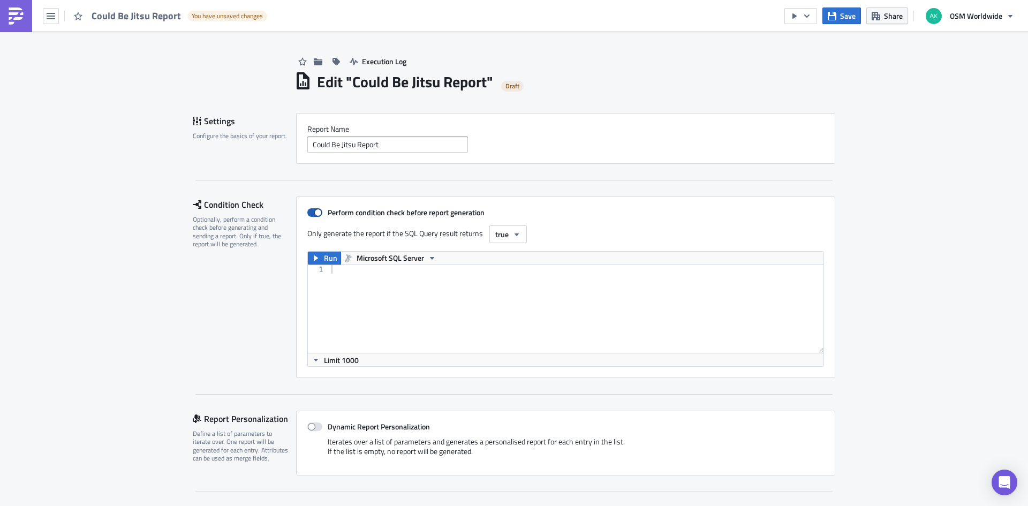
checkbox input "false"
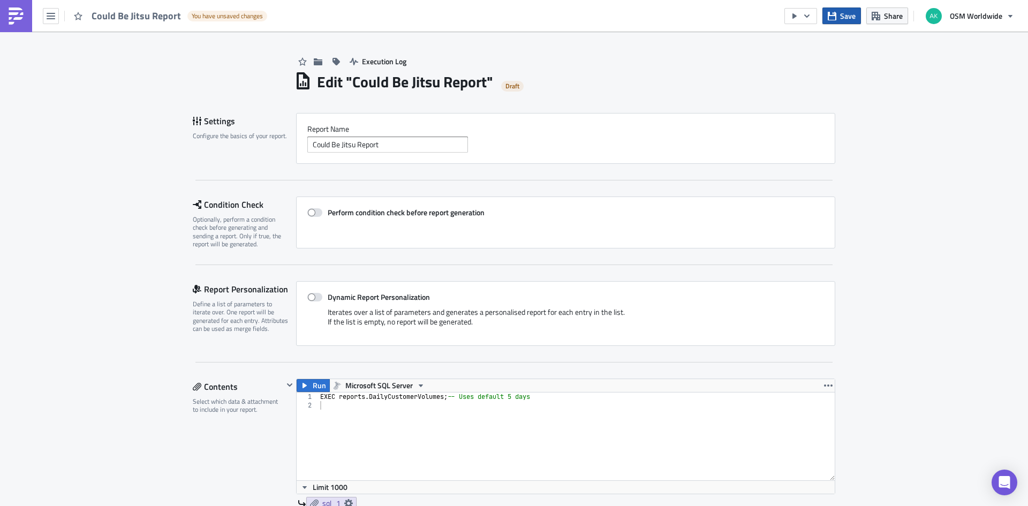
click at [838, 16] on button "Save" at bounding box center [842, 15] width 39 height 17
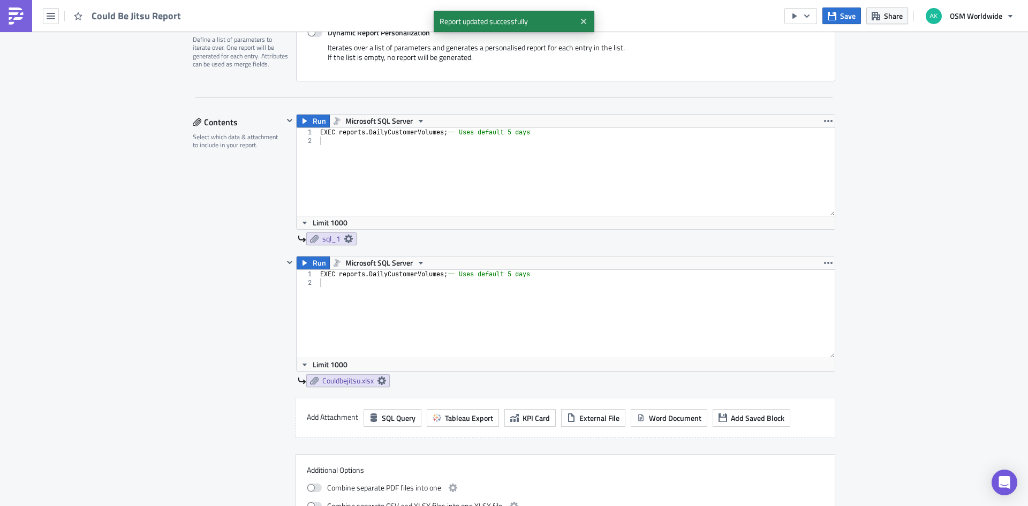
scroll to position [321, 0]
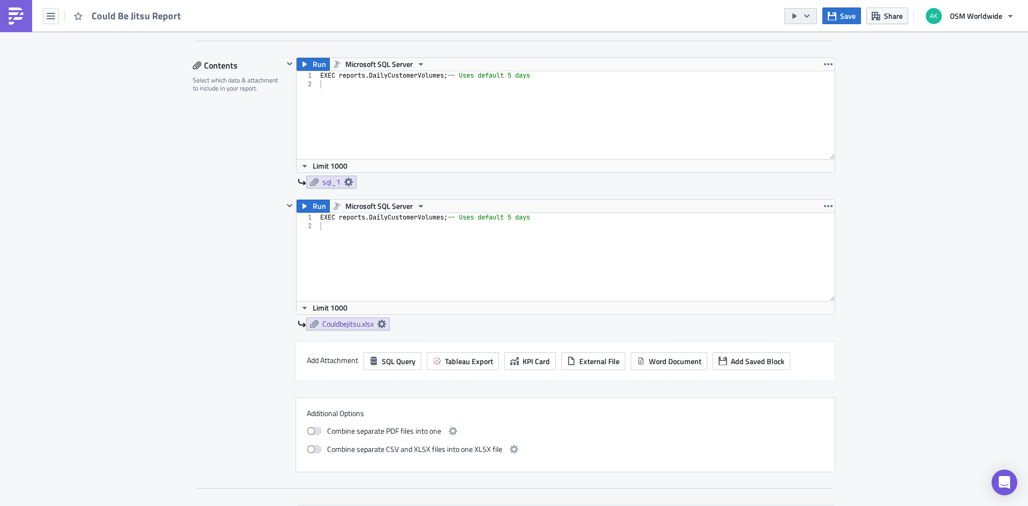
click at [810, 16] on icon "button" at bounding box center [807, 15] width 5 height 3
click at [809, 45] on div "Send Just to Me" at bounding box center [834, 42] width 84 height 11
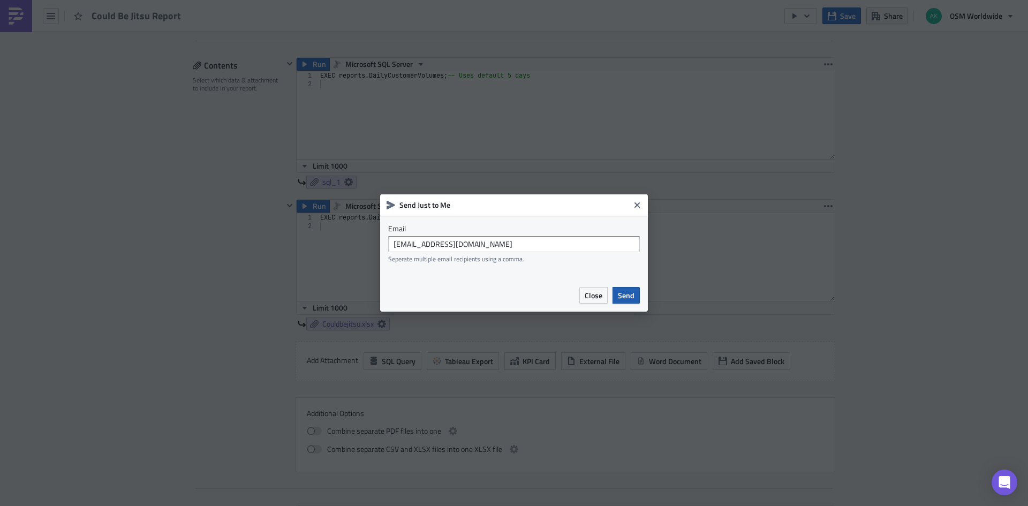
click at [630, 289] on button "Send" at bounding box center [626, 295] width 27 height 17
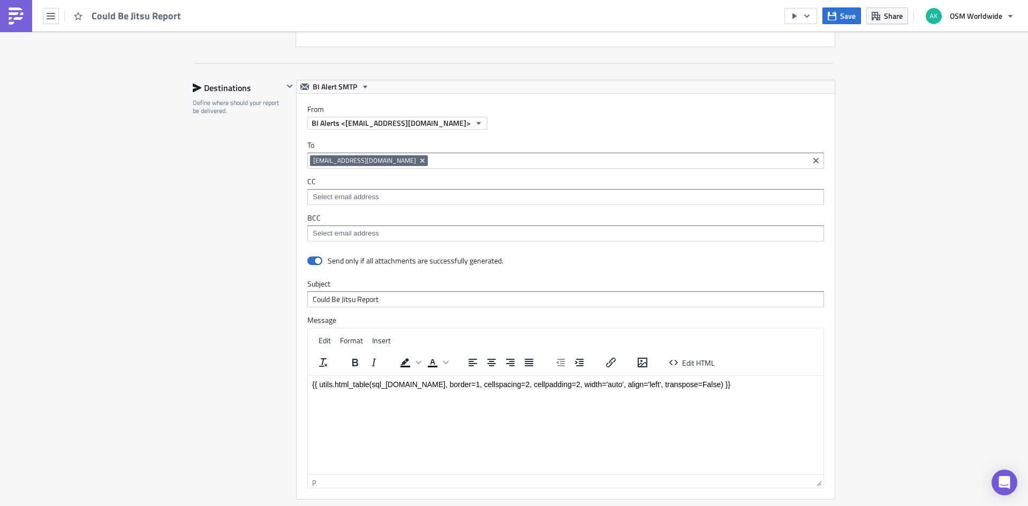
scroll to position [750, 0]
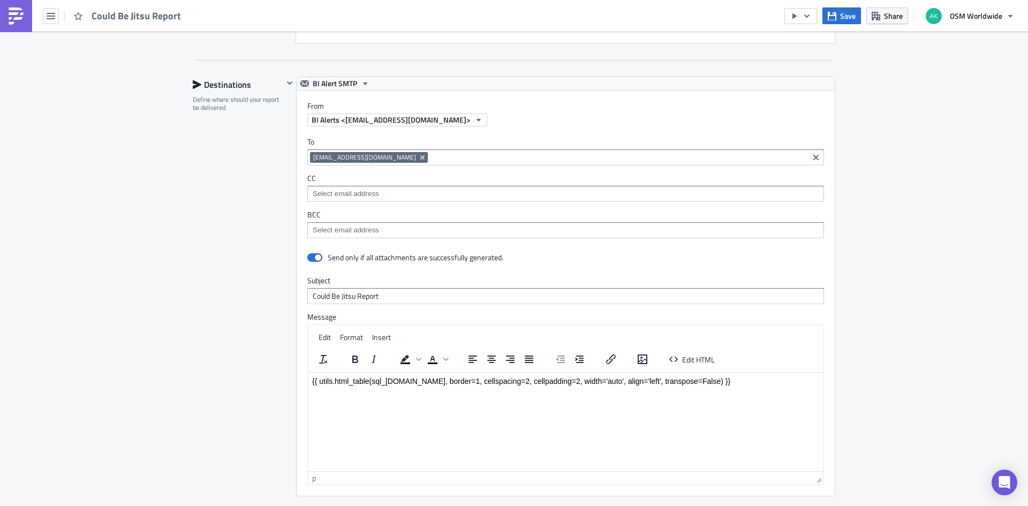
click at [448, 157] on input at bounding box center [618, 157] width 375 height 11
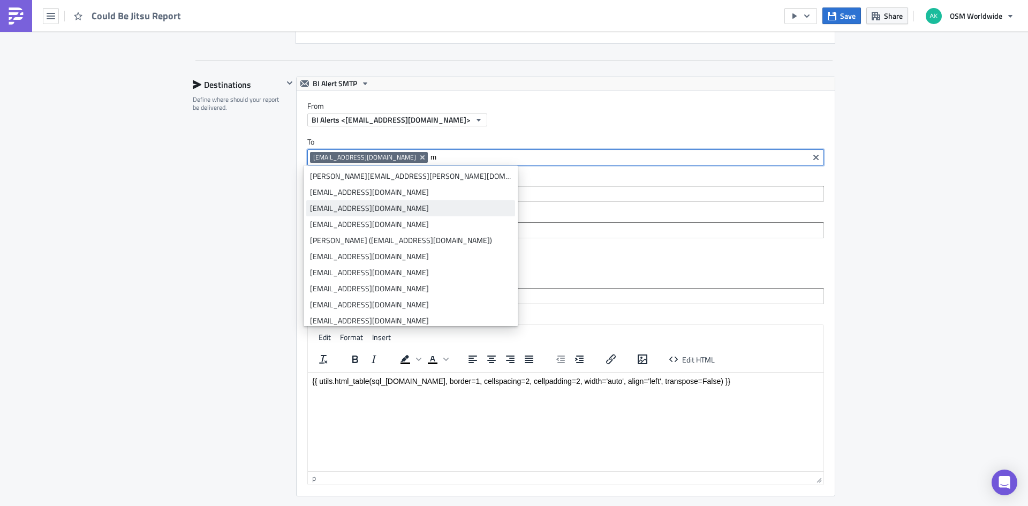
scroll to position [429, 0]
type input "m"
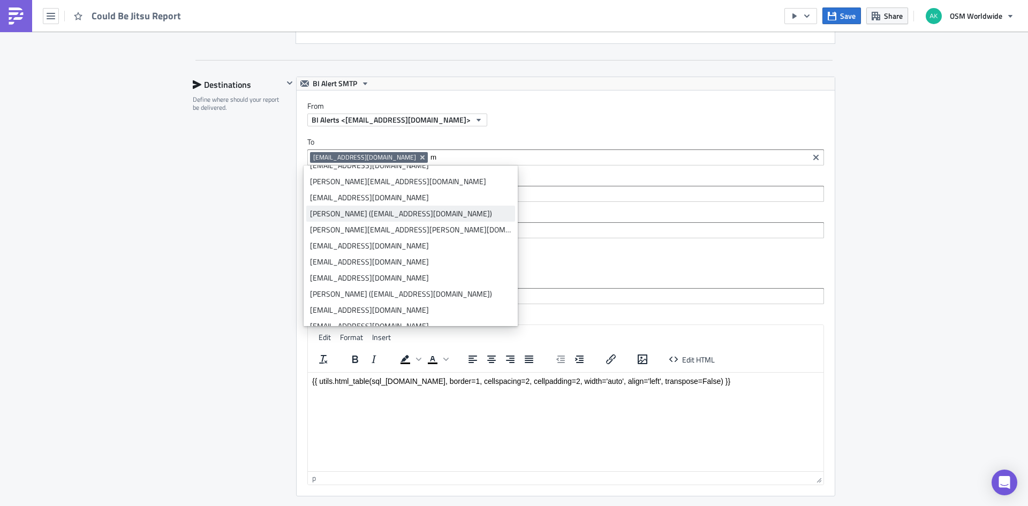
click at [362, 208] on link "Maciej Ciupa (mciupa@osmworldwide.com)" at bounding box center [410, 214] width 209 height 16
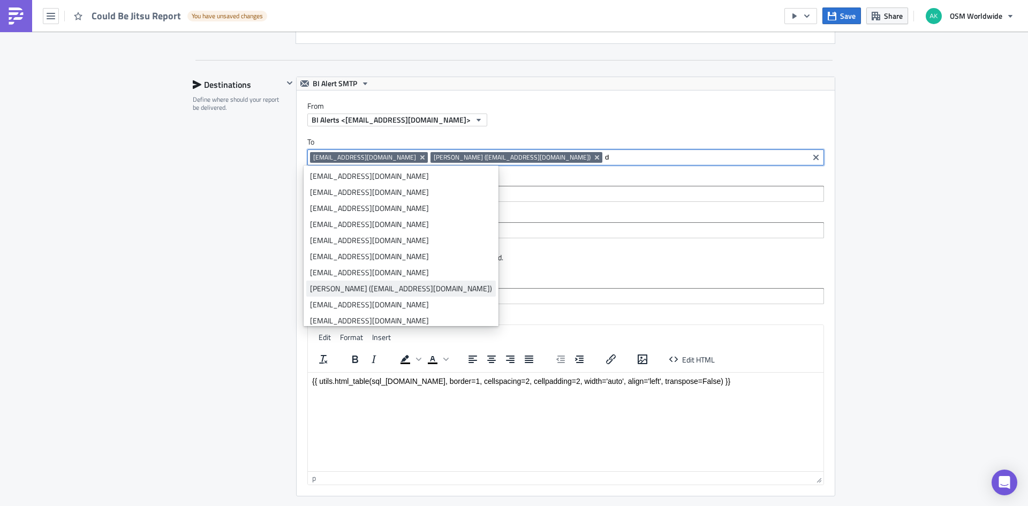
type input "d"
click at [367, 290] on div "Daryl Balcom (dbalcom@osmworldwide.com)" at bounding box center [401, 288] width 182 height 11
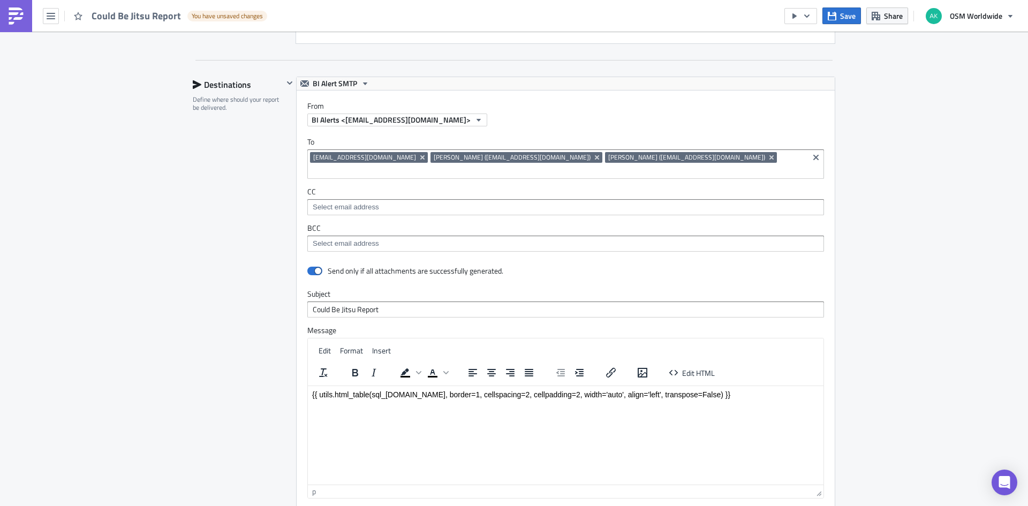
click at [629, 134] on div "To akoonsvitsky@osmworldwide.com mciupa@osmworldwide.com dbalcom@osmworldwide.c…" at bounding box center [566, 194] width 538 height 136
click at [806, 15] on icon "button" at bounding box center [807, 15] width 5 height 3
click at [824, 58] on div "Run Report" at bounding box center [834, 59] width 84 height 11
click at [893, 471] on div "Execution Log Edit " Could Be Jitsu Report " Draft Settings Configure the basic…" at bounding box center [514, 21] width 1028 height 1478
click at [794, 14] on icon "button" at bounding box center [795, 15] width 4 height 5
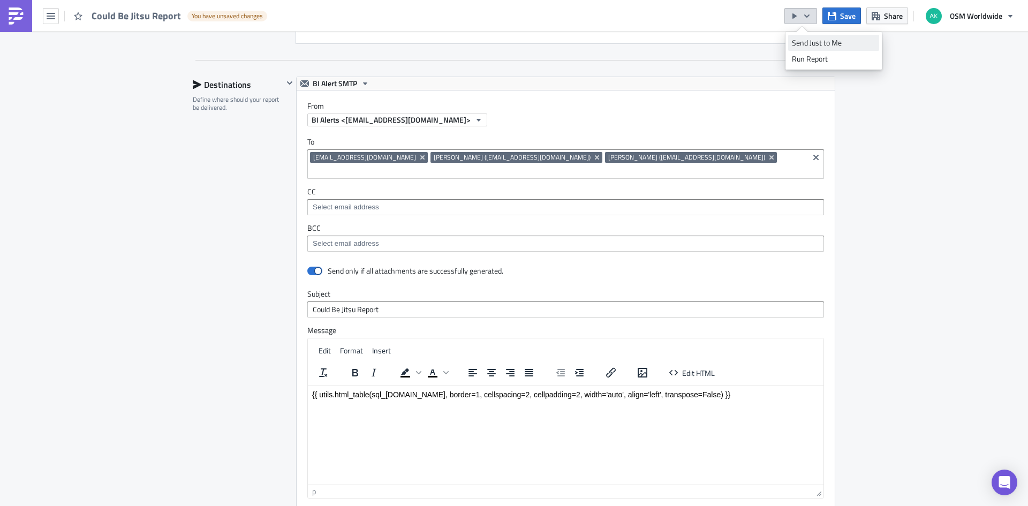
click at [813, 43] on div "Send Just to Me" at bounding box center [834, 42] width 84 height 11
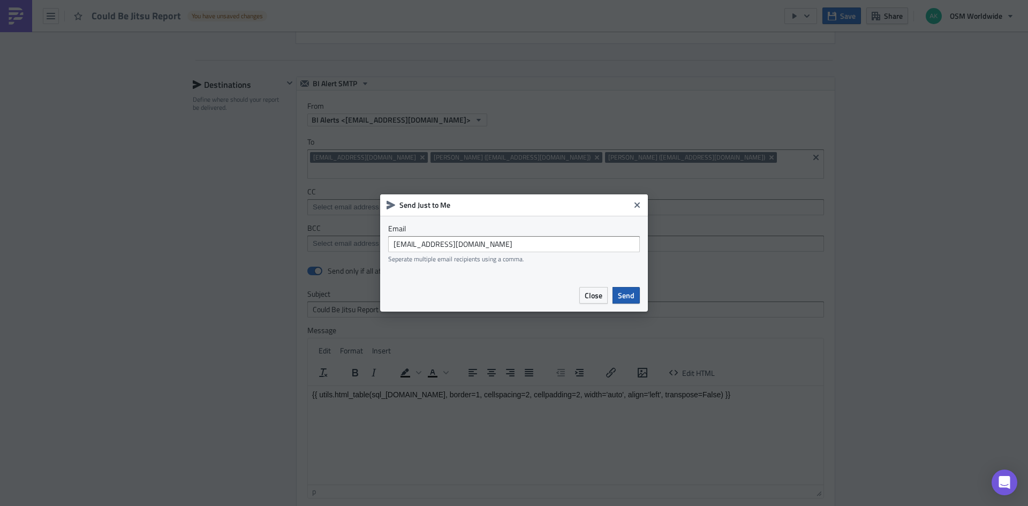
click at [629, 299] on span "Send" at bounding box center [626, 295] width 17 height 11
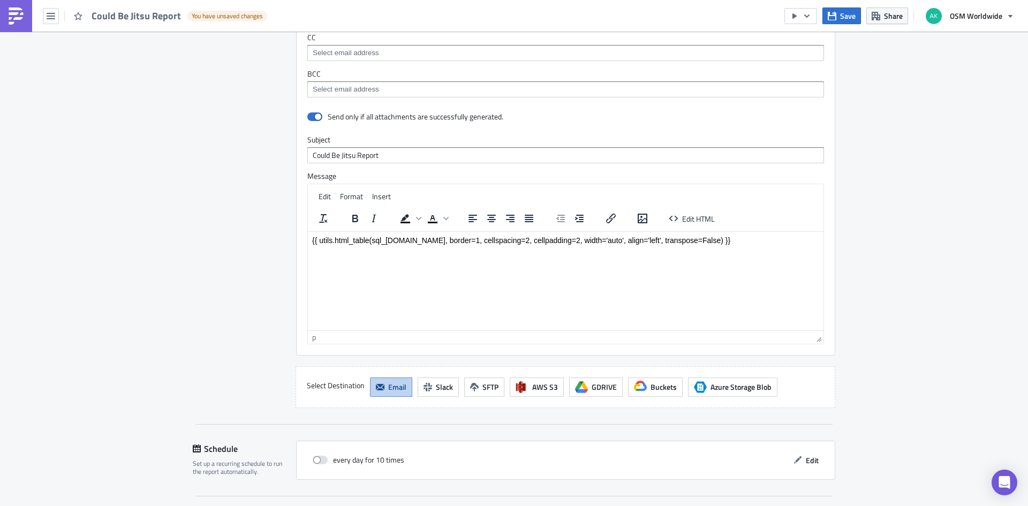
scroll to position [882, 0]
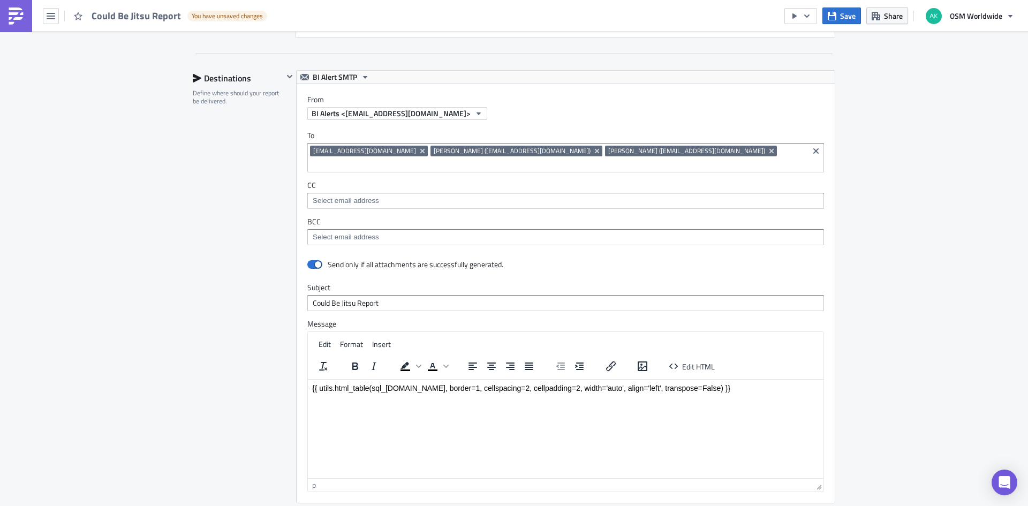
scroll to position [775, 0]
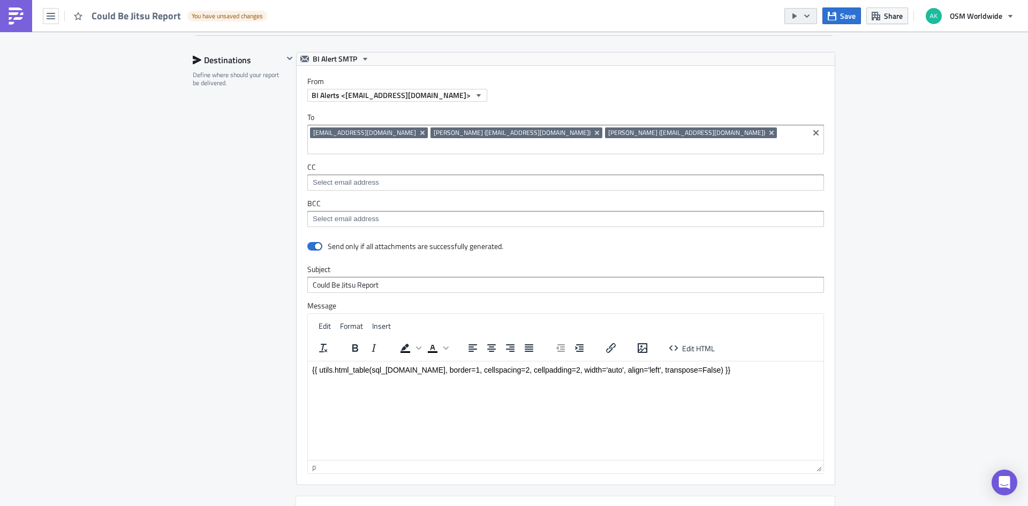
click at [801, 14] on button "button" at bounding box center [801, 16] width 33 height 16
click at [821, 61] on div "Run Report" at bounding box center [834, 59] width 84 height 11
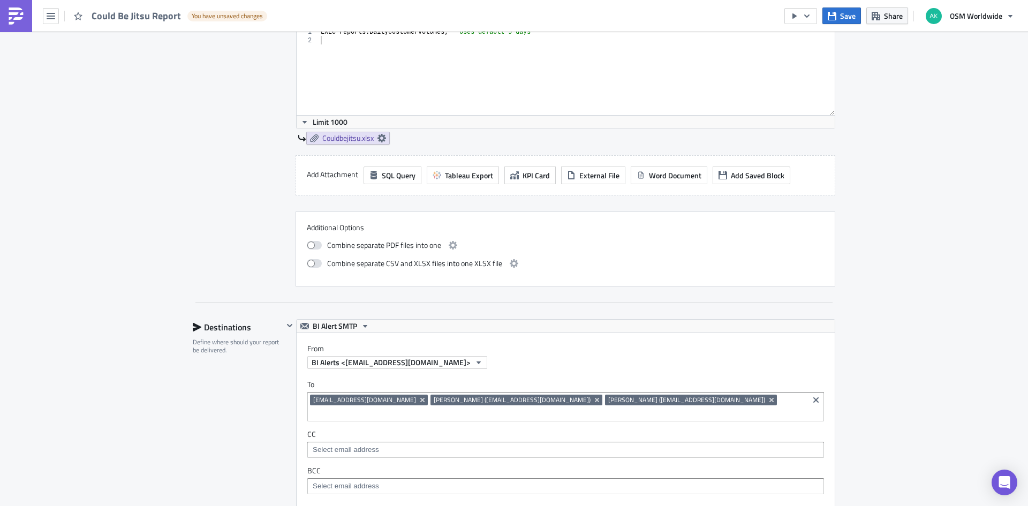
scroll to position [507, 0]
click at [802, 20] on button "button" at bounding box center [801, 16] width 33 height 16
click at [807, 62] on div "Run Report" at bounding box center [834, 59] width 84 height 11
click at [852, 13] on span "Save" at bounding box center [848, 15] width 16 height 11
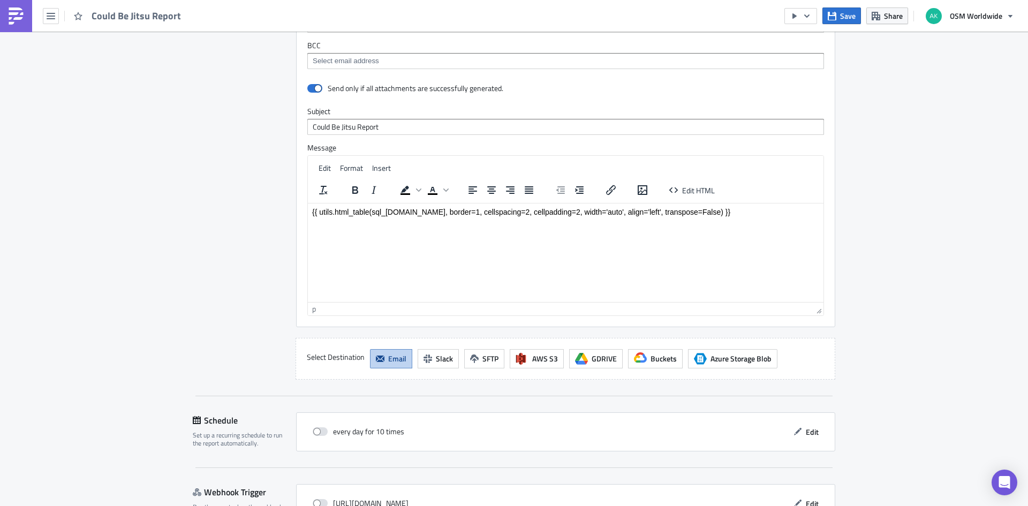
scroll to position [989, 0]
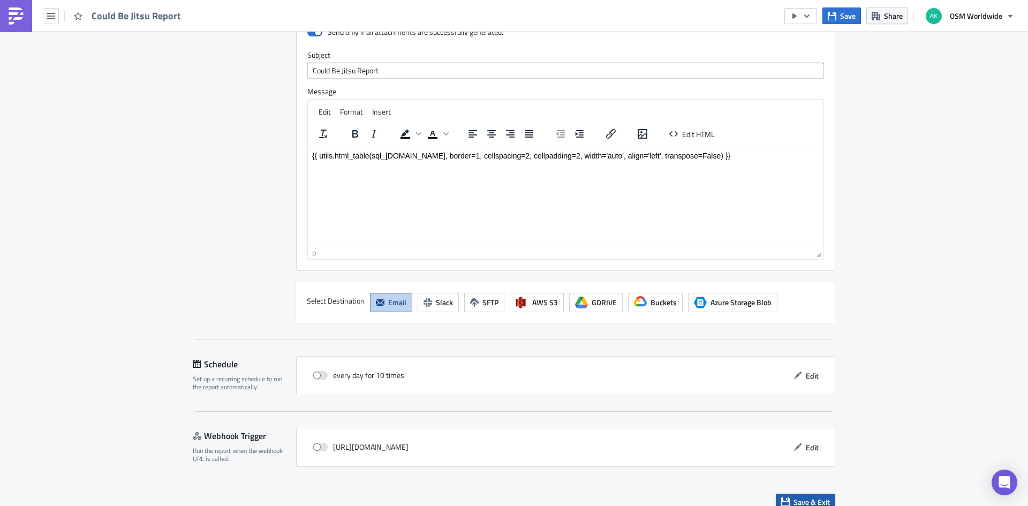
click at [812, 497] on span "Save & Exit" at bounding box center [812, 502] width 36 height 11
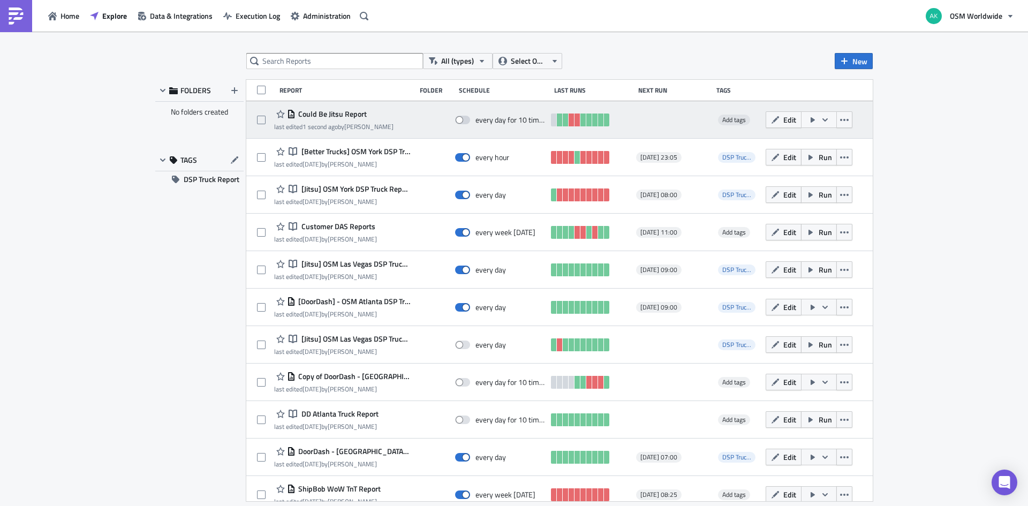
click at [813, 117] on button "button" at bounding box center [819, 119] width 36 height 17
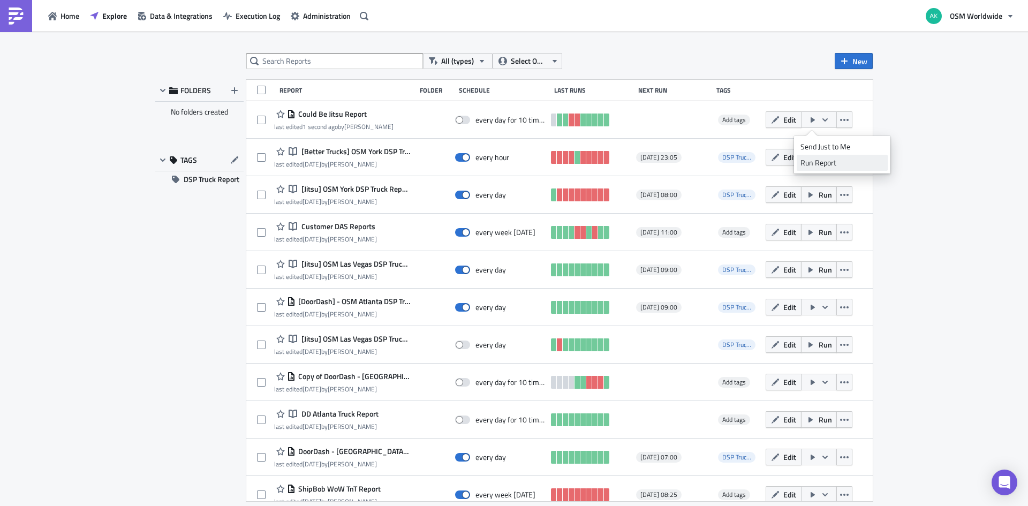
click at [824, 159] on div "Run Report" at bounding box center [843, 162] width 84 height 11
click at [142, 329] on div "All (types) Select Owner New FOLDERS No folders created TAGS DSP Truck Report R…" at bounding box center [514, 270] width 1028 height 476
